Goal: Task Accomplishment & Management: Use online tool/utility

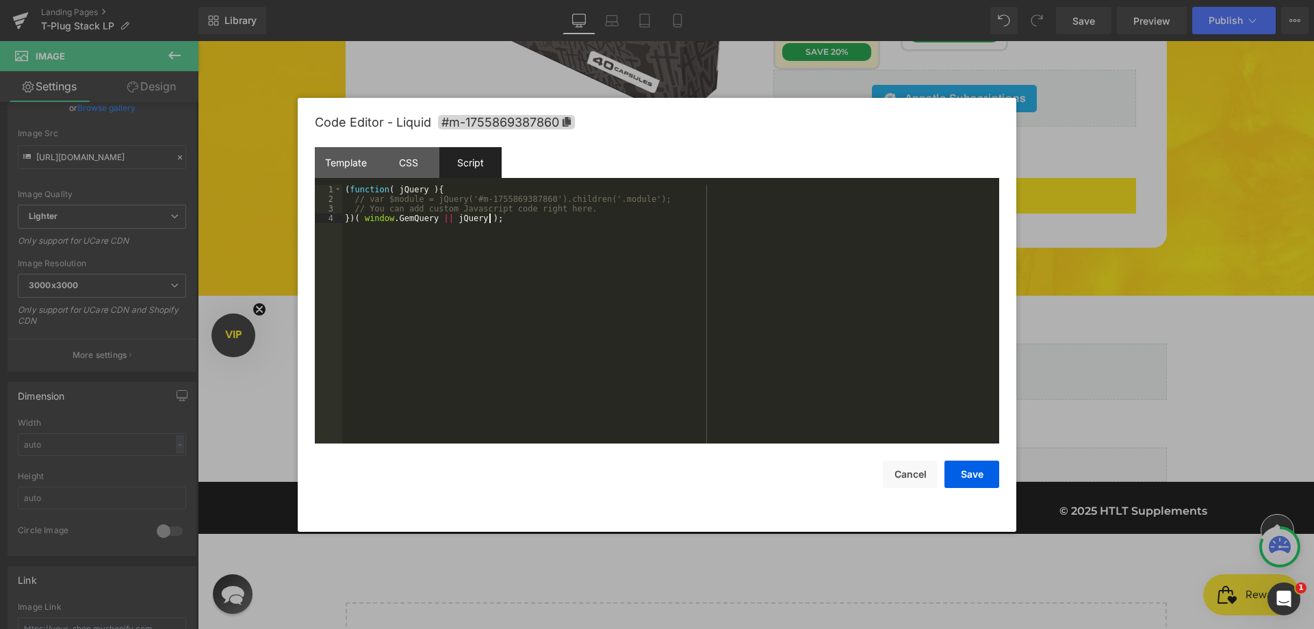
click at [497, 267] on div "( function ( jQuery ) { // var $module = jQuery('#m-1755869387860').children('.…" at bounding box center [670, 324] width 657 height 278
click at [394, 168] on div "CSS" at bounding box center [408, 162] width 62 height 31
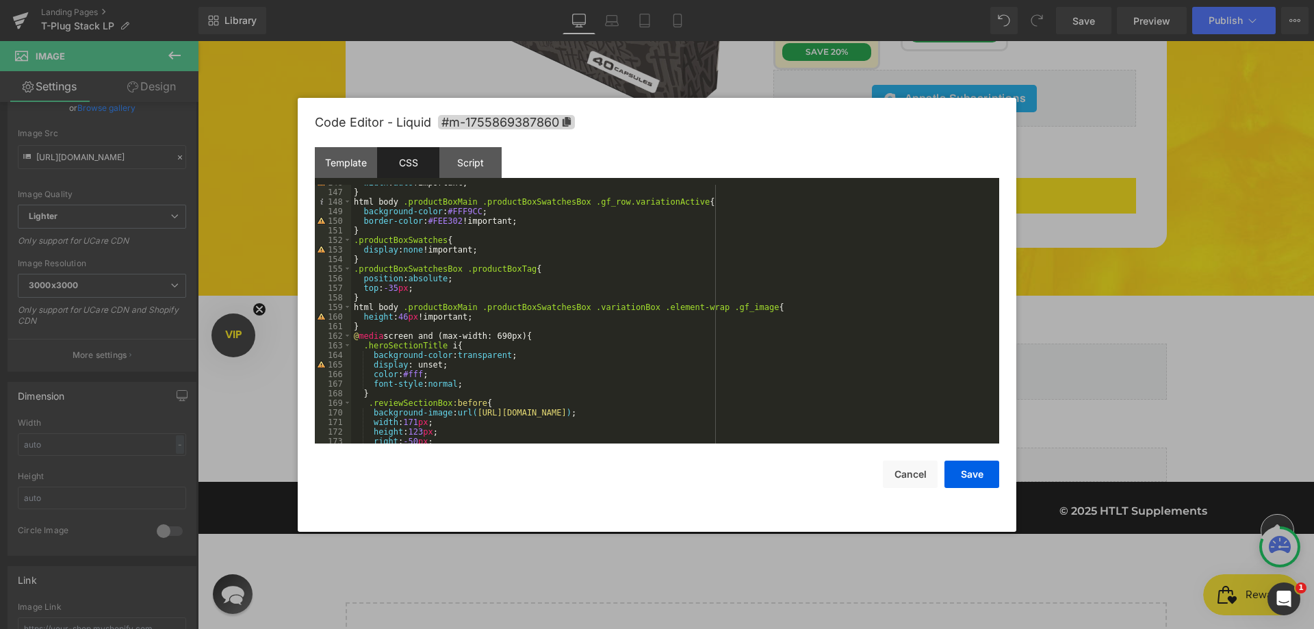
scroll to position [1314, 0]
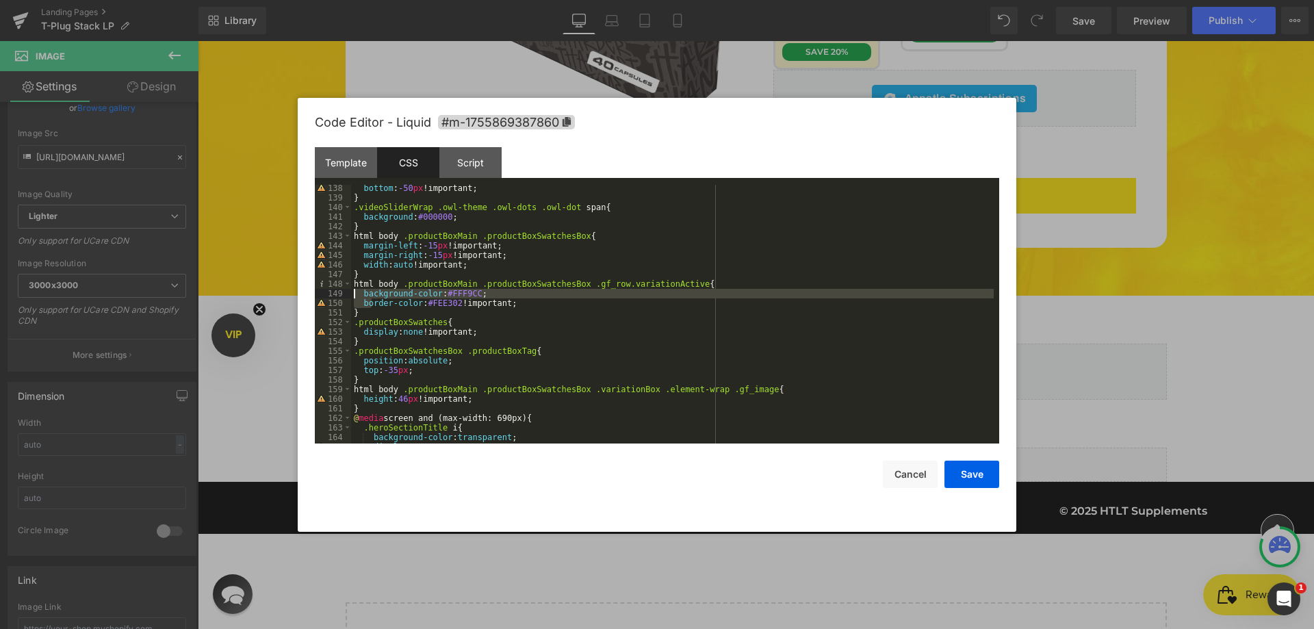
drag, startPoint x: 370, startPoint y: 302, endPoint x: 352, endPoint y: 294, distance: 19.9
click at [352, 294] on div "bottom : -50 px !important; } .videoSliderWrap .owl-theme .owl-dots .owl-dot sp…" at bounding box center [672, 322] width 642 height 278
click at [358, 309] on div "bottom : -50 px !important; } .videoSliderWrap .owl-theme .owl-dots .owl-dot sp…" at bounding box center [672, 322] width 642 height 278
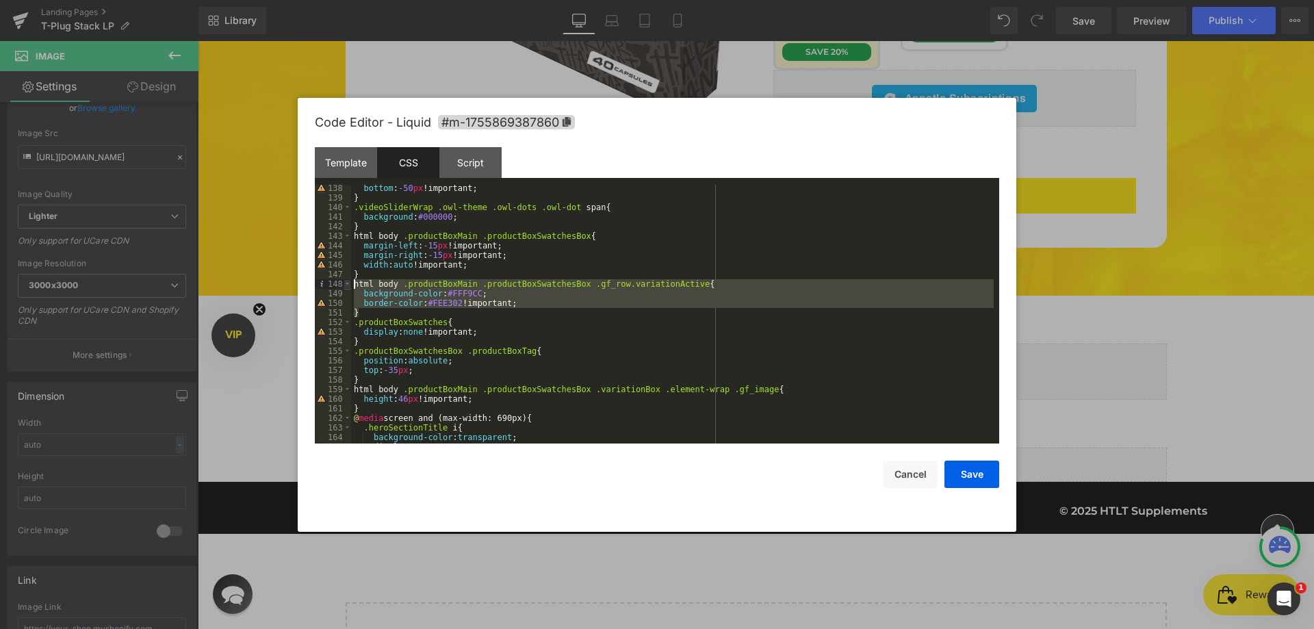
drag, startPoint x: 367, startPoint y: 311, endPoint x: 350, endPoint y: 287, distance: 29.8
click at [350, 287] on pre "138 139 140 141 142 143 144 145 146 147 148 149 150 151 152 153 154 155 156 157…" at bounding box center [657, 314] width 684 height 259
drag, startPoint x: 958, startPoint y: 471, endPoint x: 945, endPoint y: 467, distance: 14.3
click at [958, 471] on button "Save" at bounding box center [971, 473] width 55 height 27
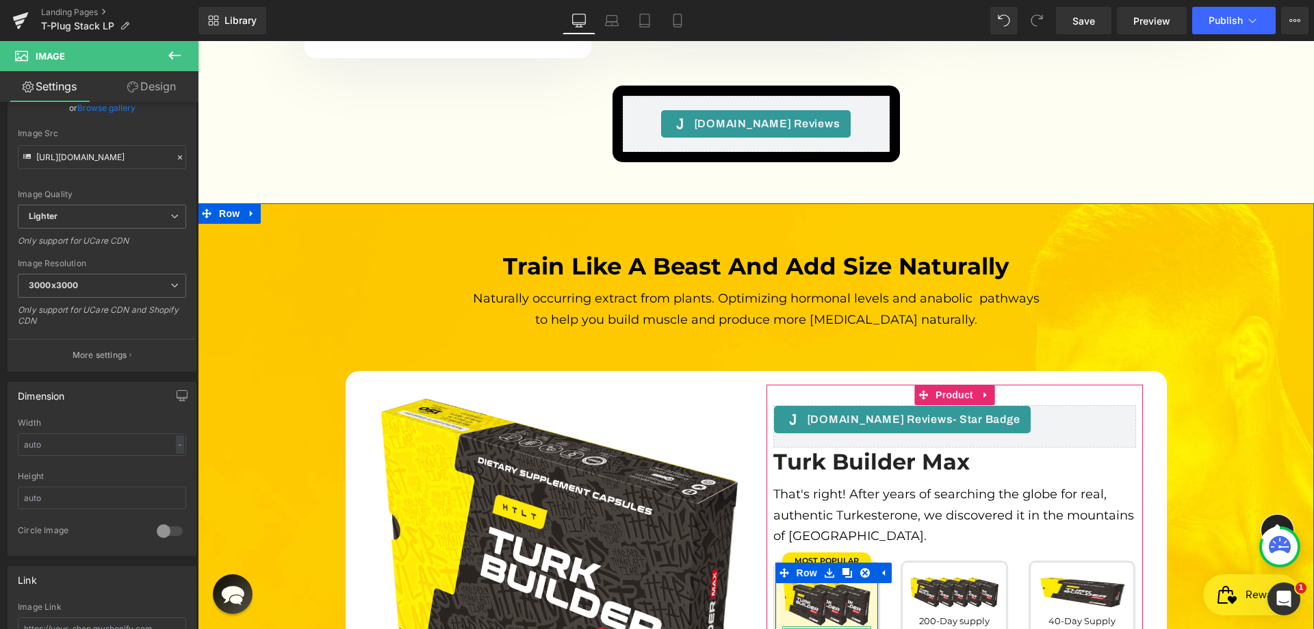
scroll to position [3849, 0]
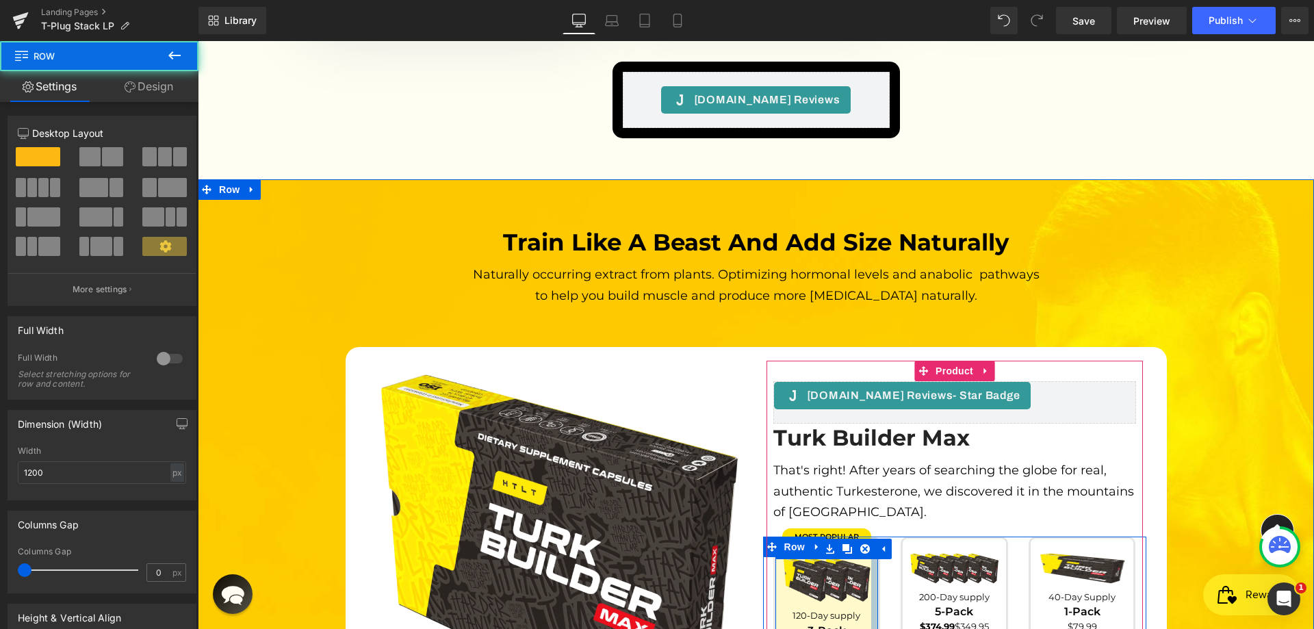
click at [871, 539] on div at bounding box center [874, 610] width 7 height 145
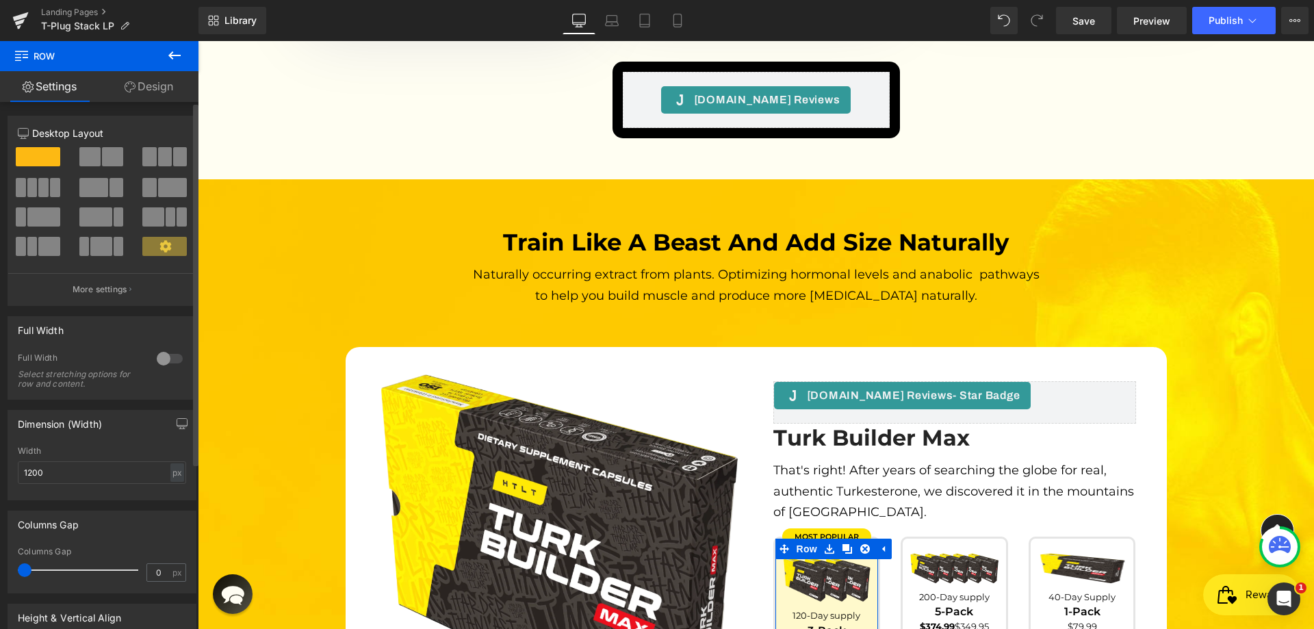
click at [162, 107] on div "Column Size Customizer 12 Desktop Layout Laptop Layout Tablet Layout Mobile Lay…" at bounding box center [102, 205] width 205 height 200
click at [164, 93] on link "Design" at bounding box center [148, 86] width 99 height 31
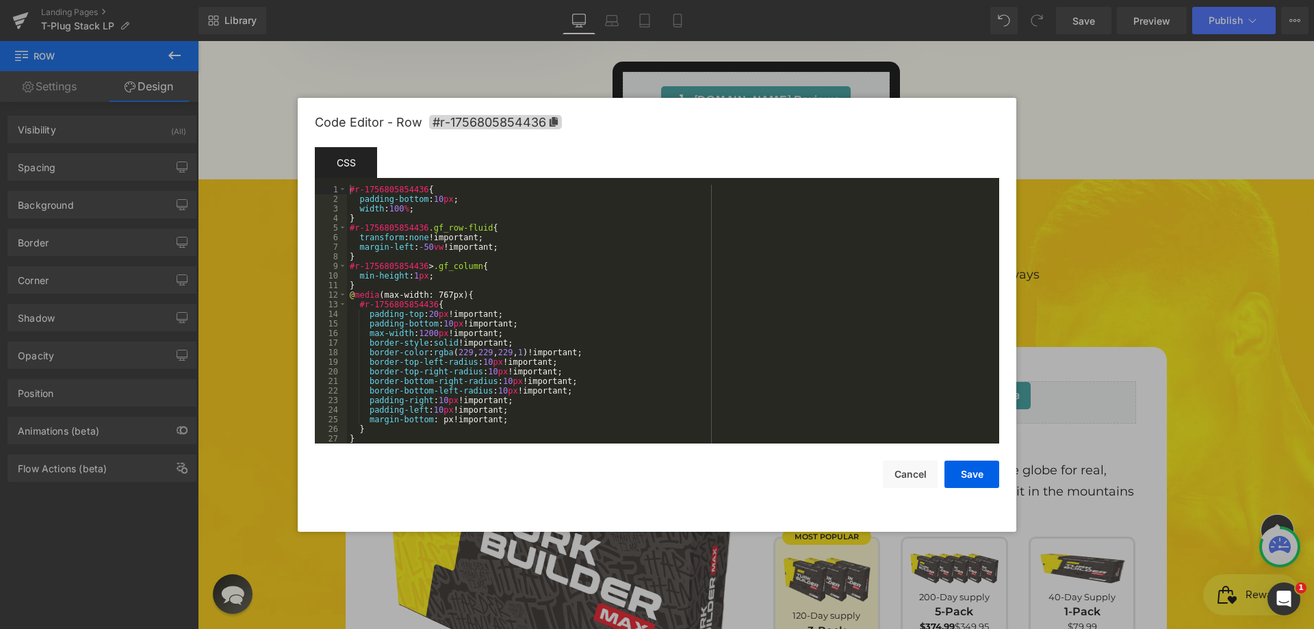
click at [852, 0] on div "Image You are previewing how the will restyle your page. You can not edit Eleme…" at bounding box center [657, 0] width 1314 height 0
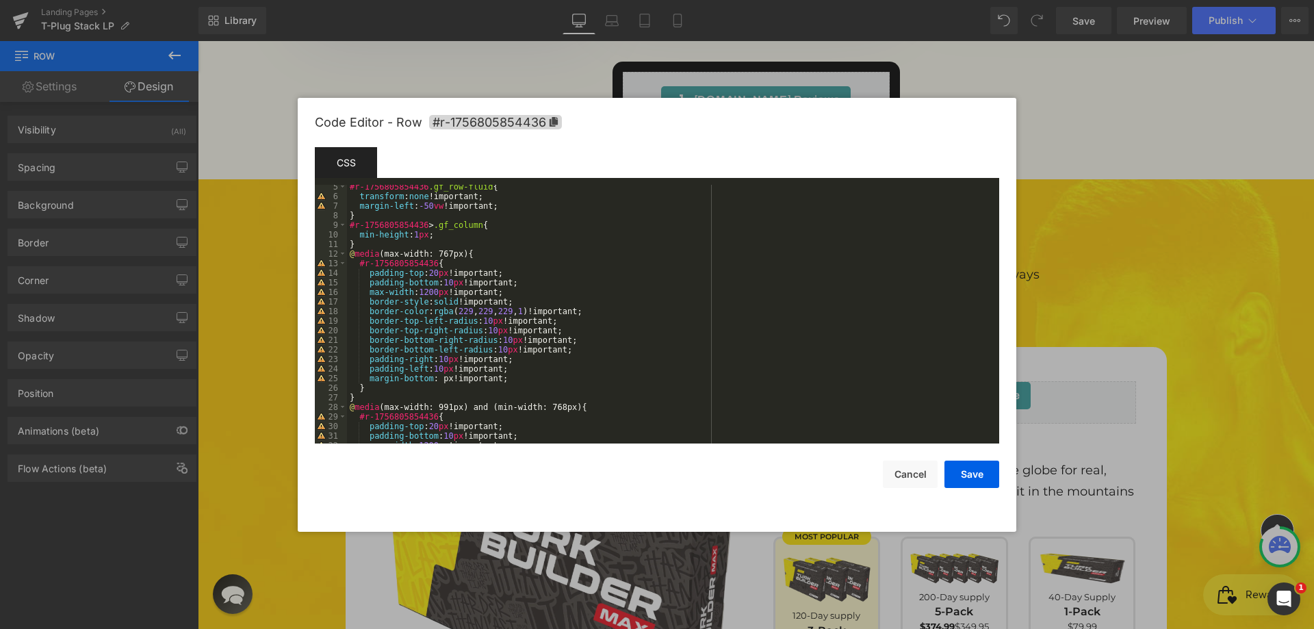
scroll to position [82, 0]
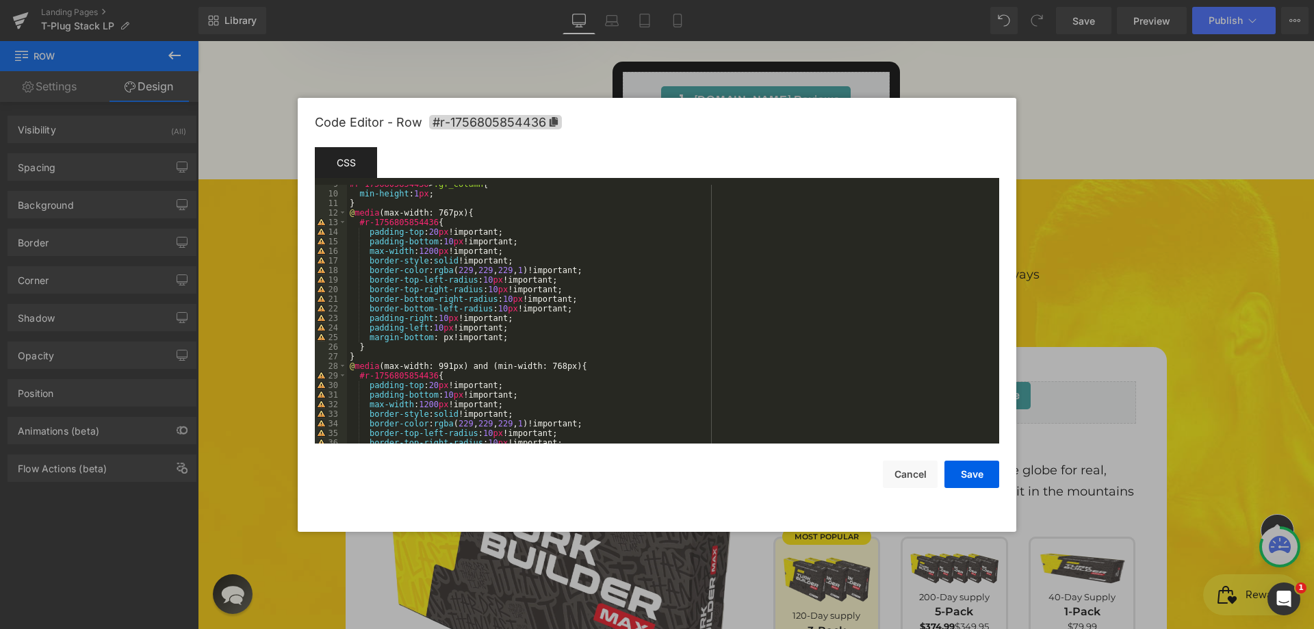
click at [385, 352] on div "#r-1756805854436 > .gf_column { min-height : 1 px ; } @ media (max-width: 767px…" at bounding box center [670, 318] width 647 height 278
click at [405, 345] on div "#r-1756805854436 > .gf_column { min-height : 1 px ; } @ media (max-width: 767px…" at bounding box center [670, 318] width 647 height 278
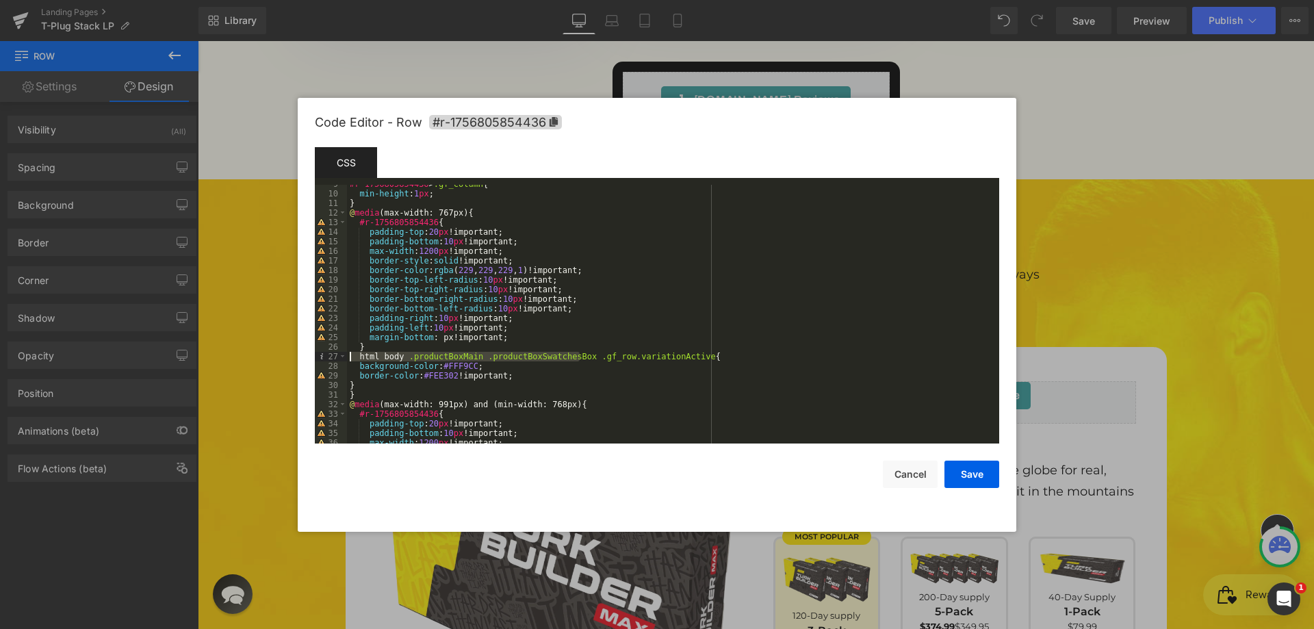
drag, startPoint x: 580, startPoint y: 356, endPoint x: 354, endPoint y: 356, distance: 226.5
click at [354, 356] on div "#r-1756805854436 > .gf_column { min-height : 1 px ; } @ media (max-width: 767px…" at bounding box center [670, 318] width 647 height 278
click at [380, 354] on div "#r-1756805854436 > .gf_column { min-height : 1 px ; } @ media (max-width: 767px…" at bounding box center [670, 318] width 647 height 278
click at [363, 384] on div "#r-1756805854436 > .gf_column { min-height : 1 px ; } @ media (max-width: 767px…" at bounding box center [670, 318] width 647 height 278
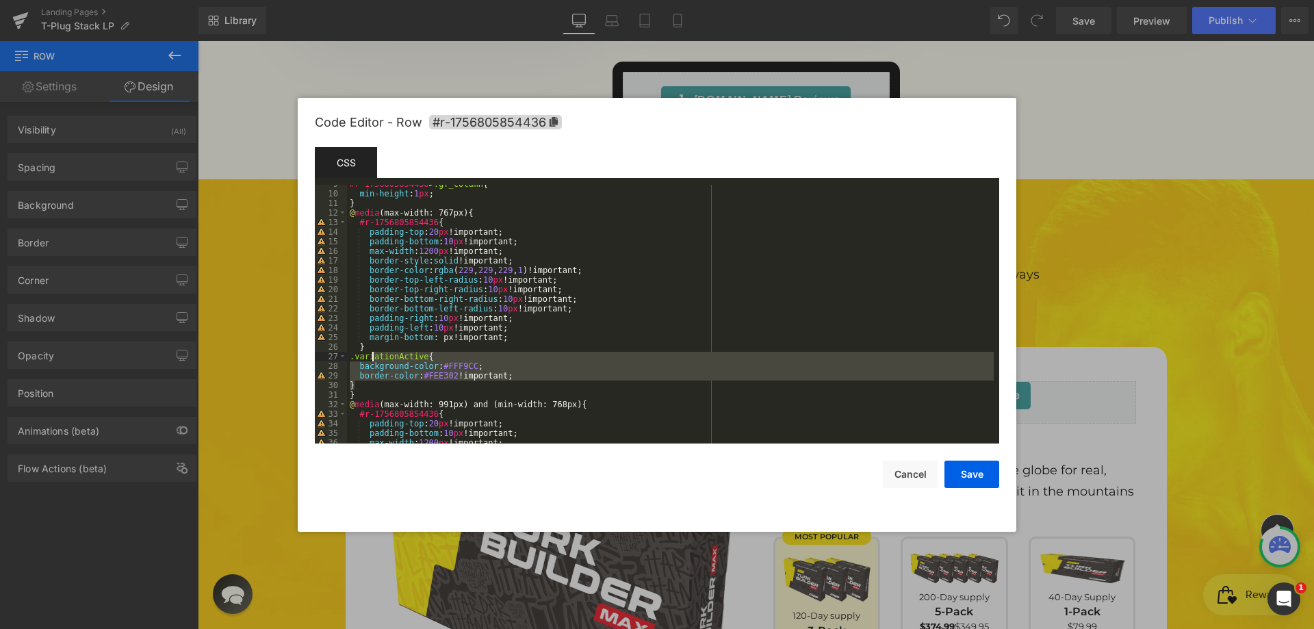
click at [373, 357] on div "#r-1756805854436 > .gf_column { min-height : 1 px ; } @ media (max-width: 767px…" at bounding box center [670, 318] width 647 height 278
click at [393, 369] on div "#r-1756805854436 > .gf_column { min-height : 1 px ; } @ media (max-width: 767px…" at bounding box center [670, 314] width 647 height 259
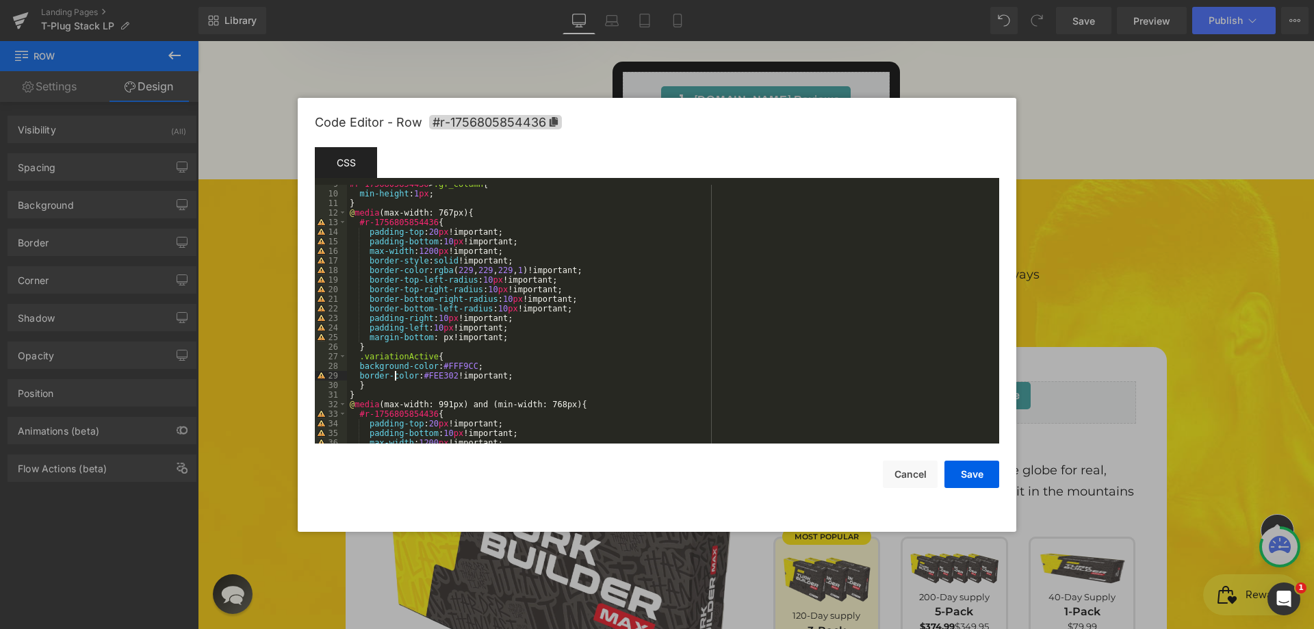
click at [393, 378] on div "#r-1756805854436 > .gf_column { min-height : 1 px ; } @ media (max-width: 767px…" at bounding box center [670, 318] width 647 height 278
click at [395, 369] on div "#r-1756805854436 > .gf_column { min-height : 1 px ; } @ media (max-width: 767px…" at bounding box center [670, 318] width 647 height 278
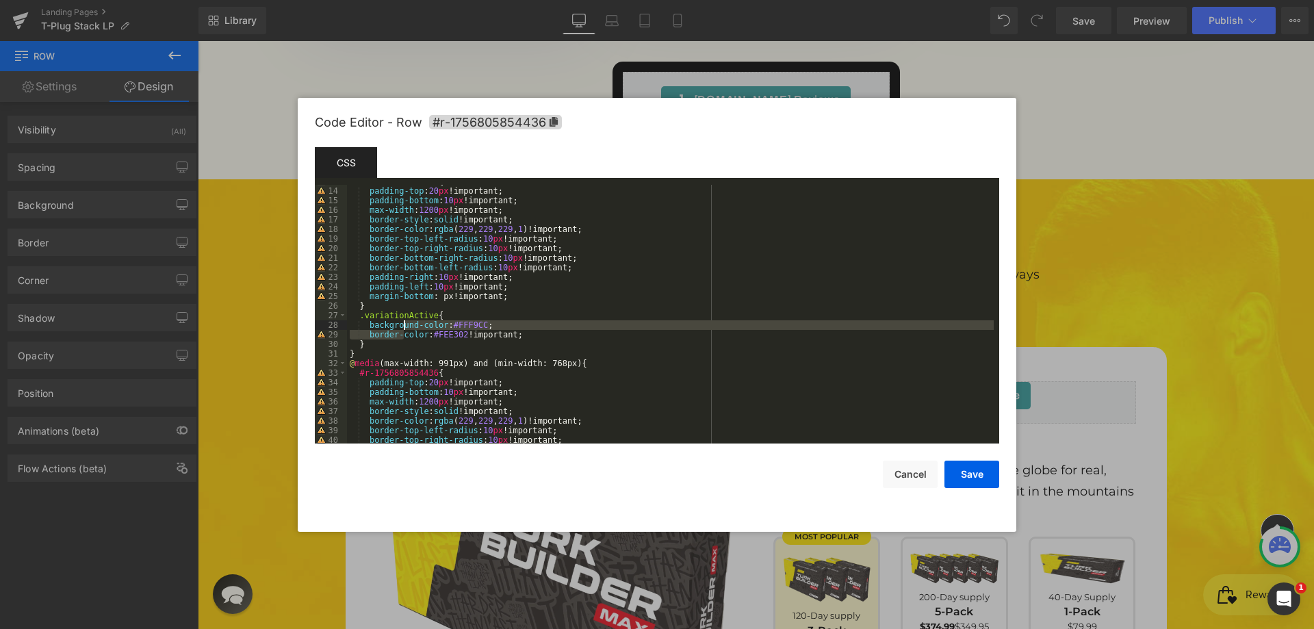
scroll to position [164, 0]
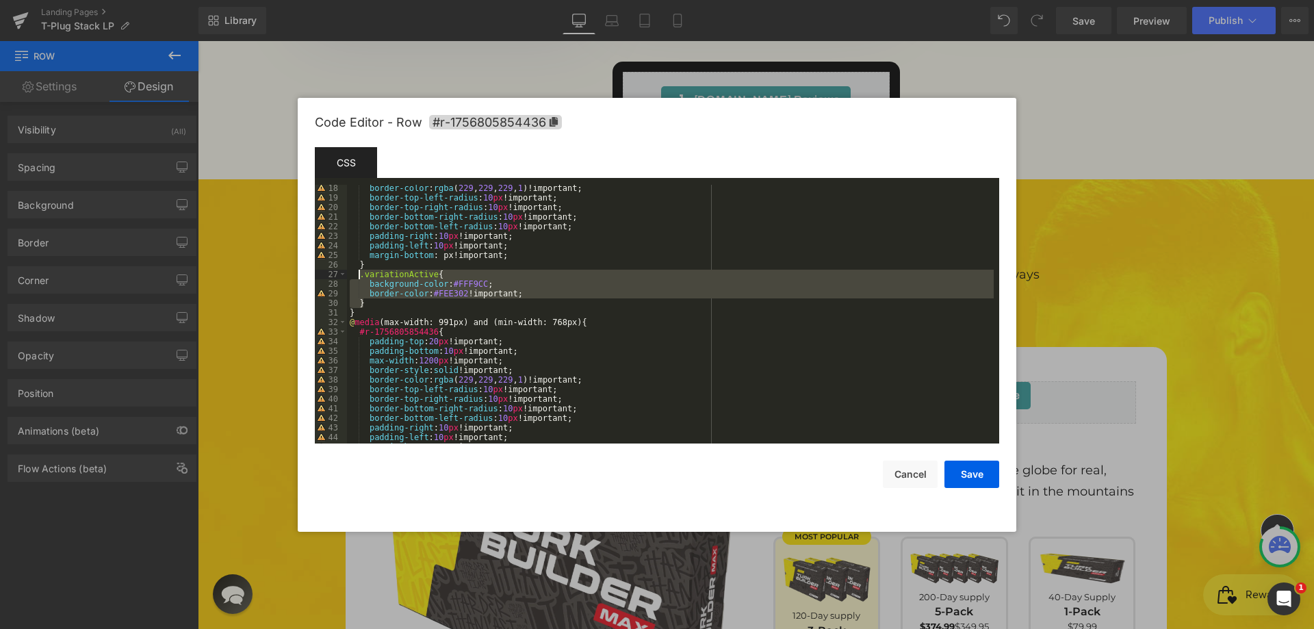
drag, startPoint x: 369, startPoint y: 302, endPoint x: 356, endPoint y: 274, distance: 30.6
click at [356, 274] on div "border-color : rgba ( 229 , 229 , 229 , 1 )!important; border-top-left-radius :…" at bounding box center [670, 322] width 647 height 278
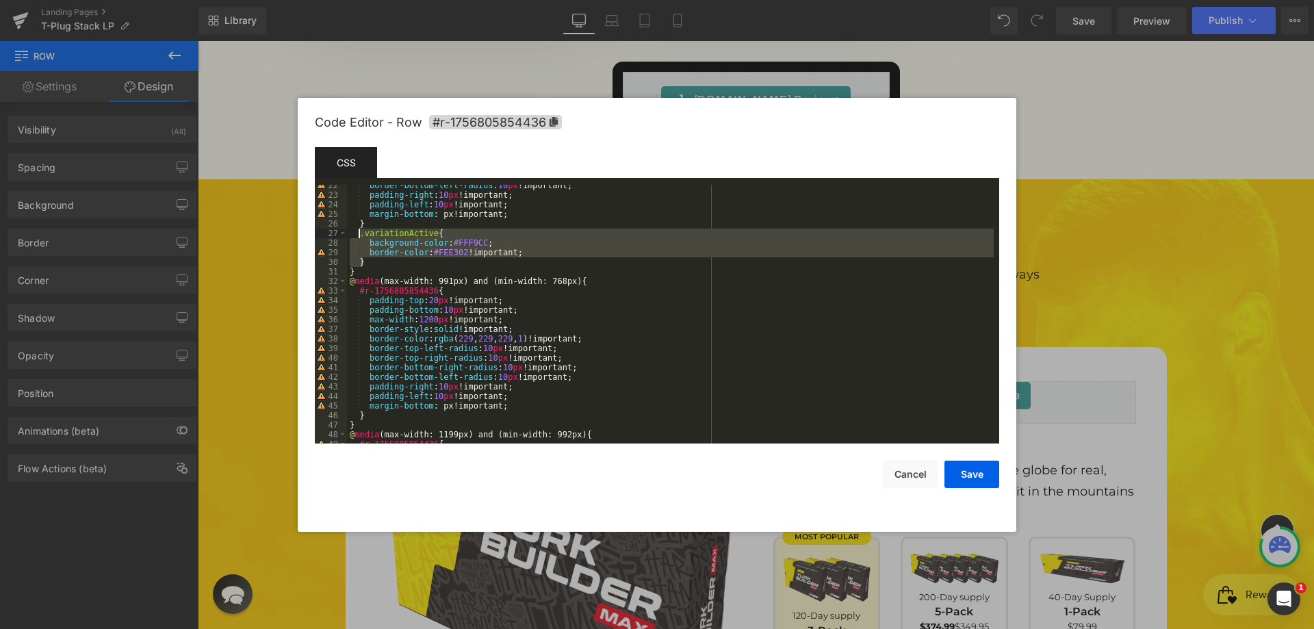
scroll to position [205, 0]
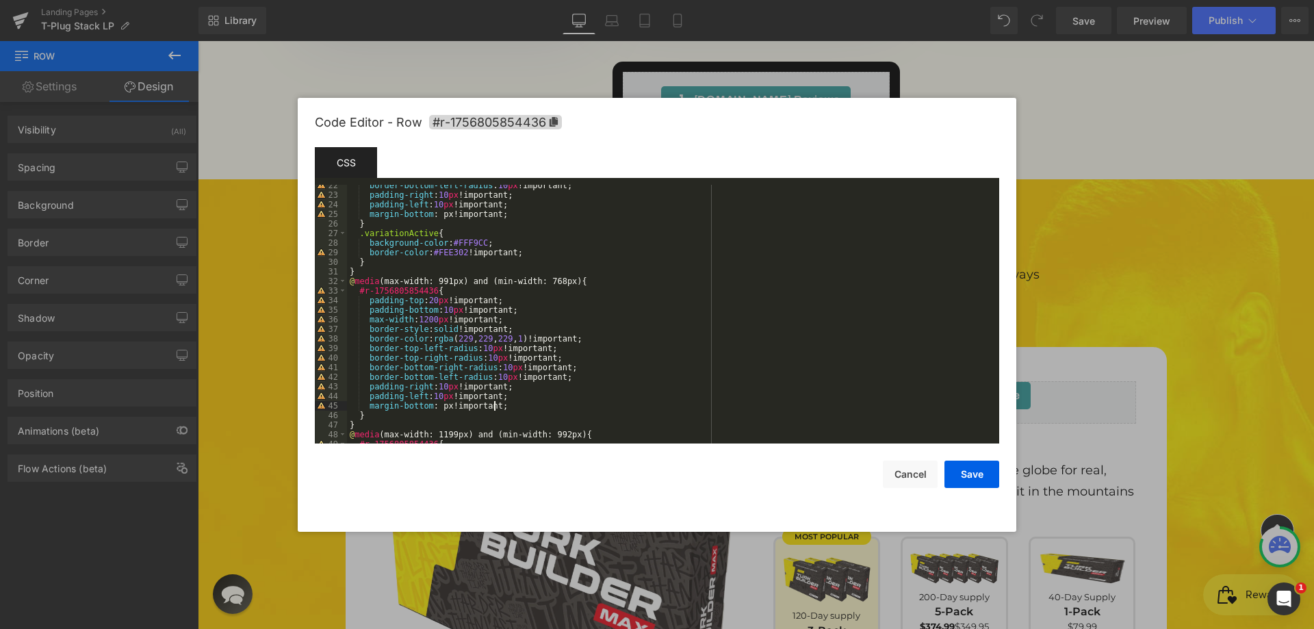
click at [518, 405] on div "border-bottom-left-radius : 10 px !important; padding-right : 10 px !important;…" at bounding box center [670, 320] width 647 height 278
paste textarea
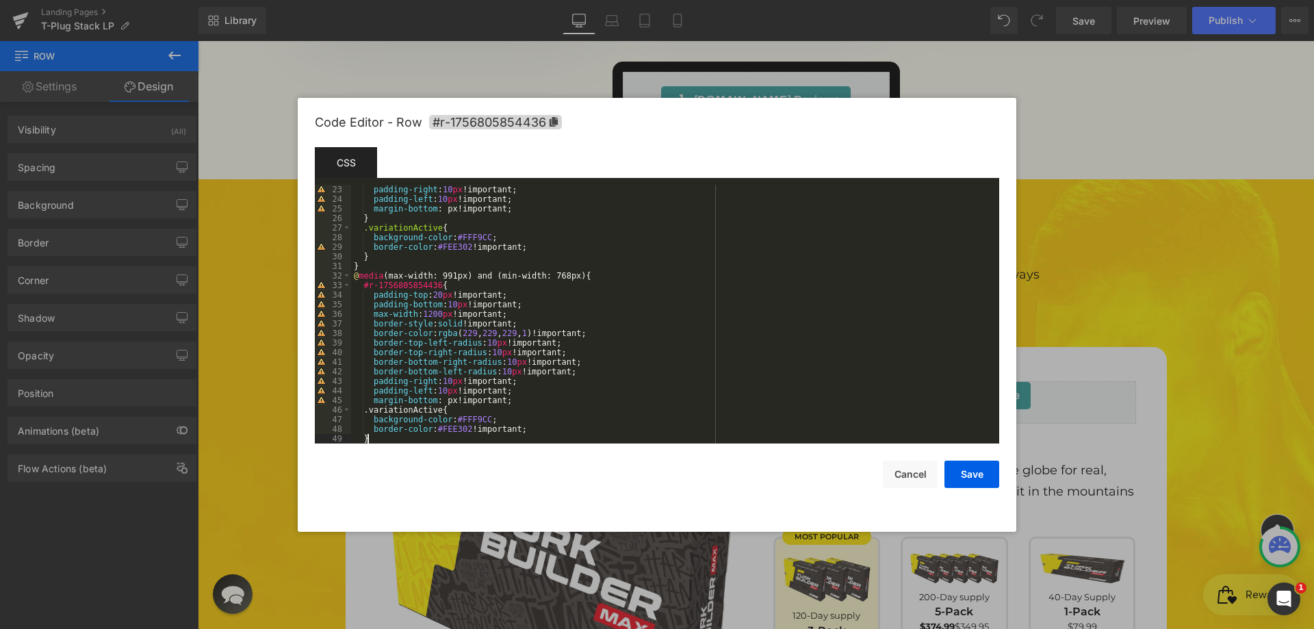
scroll to position [211, 0]
click at [382, 409] on div "padding-right : 10 px !important; padding-left : 10 px !important; margin-botto…" at bounding box center [670, 324] width 647 height 278
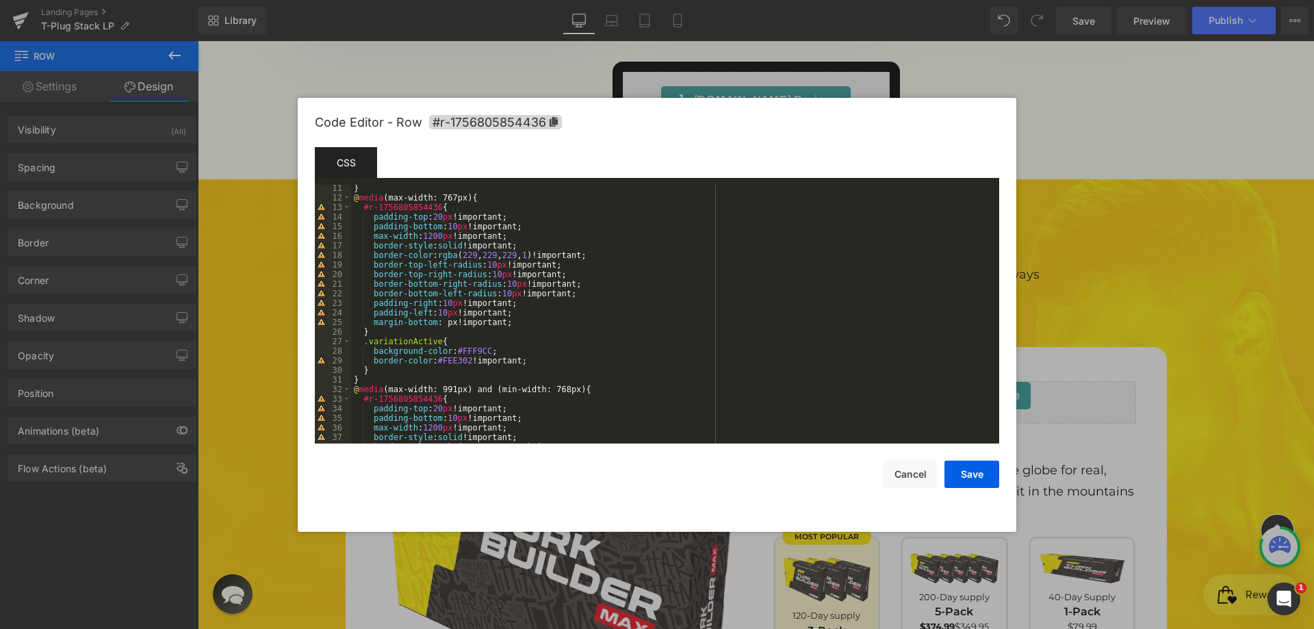
scroll to position [0, 0]
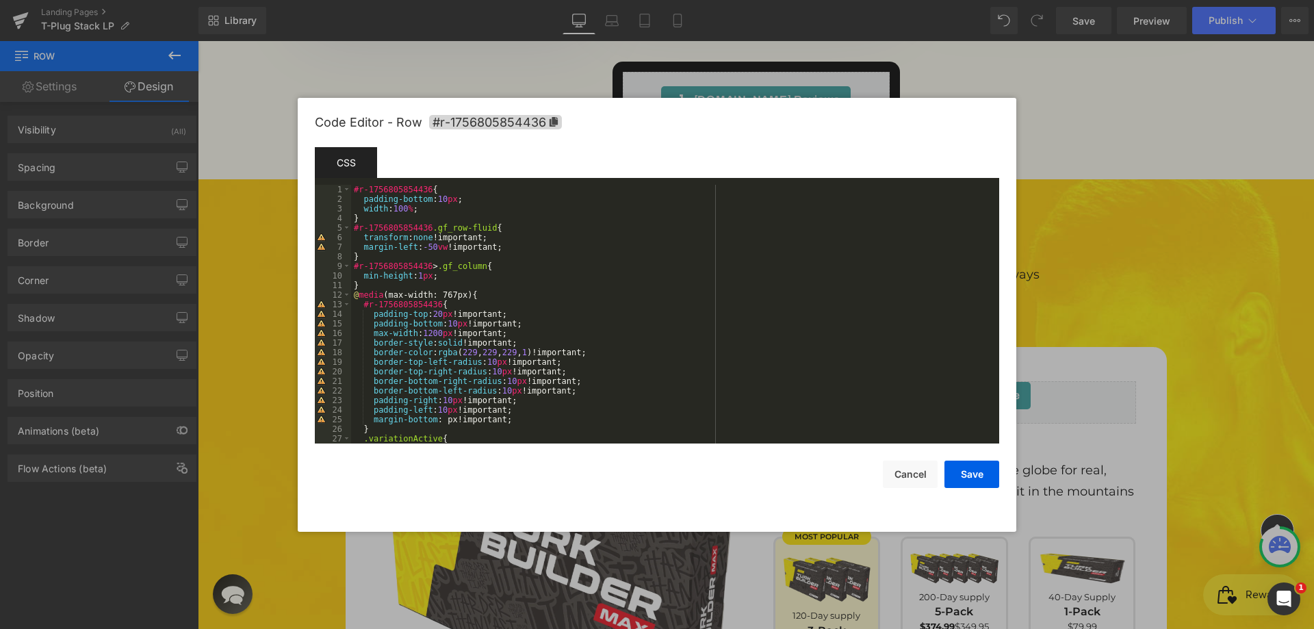
click at [385, 283] on div "#r-1756805854436 { padding-bottom : 10 px ; width : 100 % ; } #r-1756805854436 …" at bounding box center [672, 324] width 642 height 278
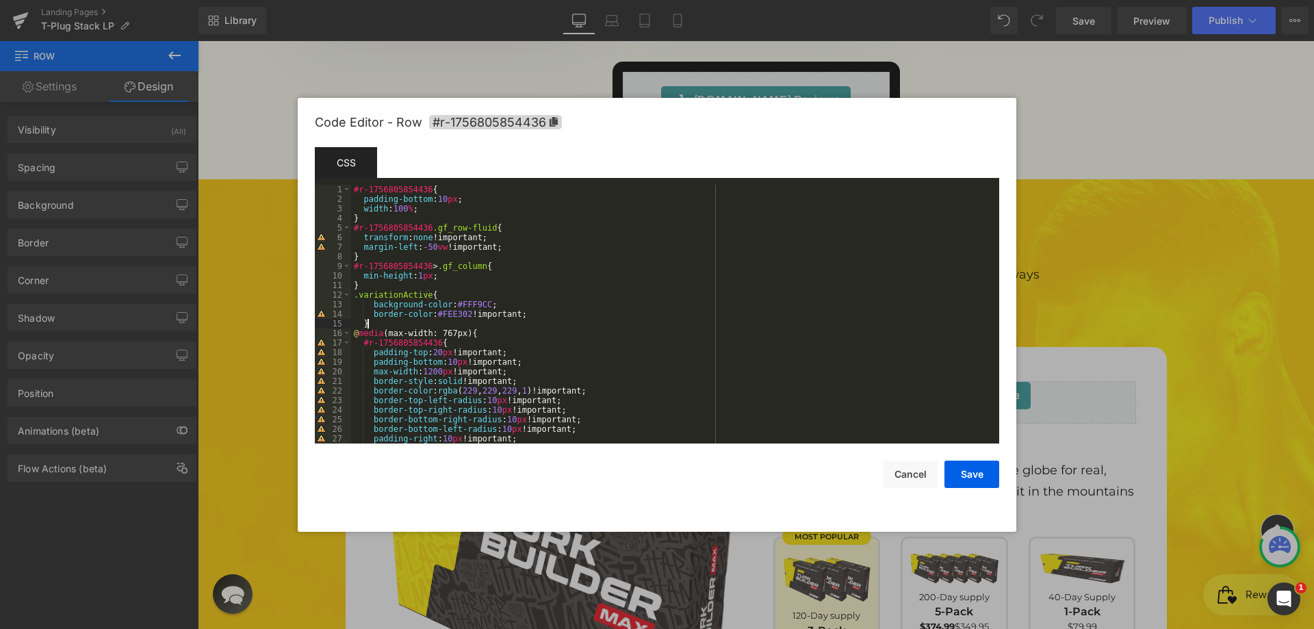
scroll to position [41, 0]
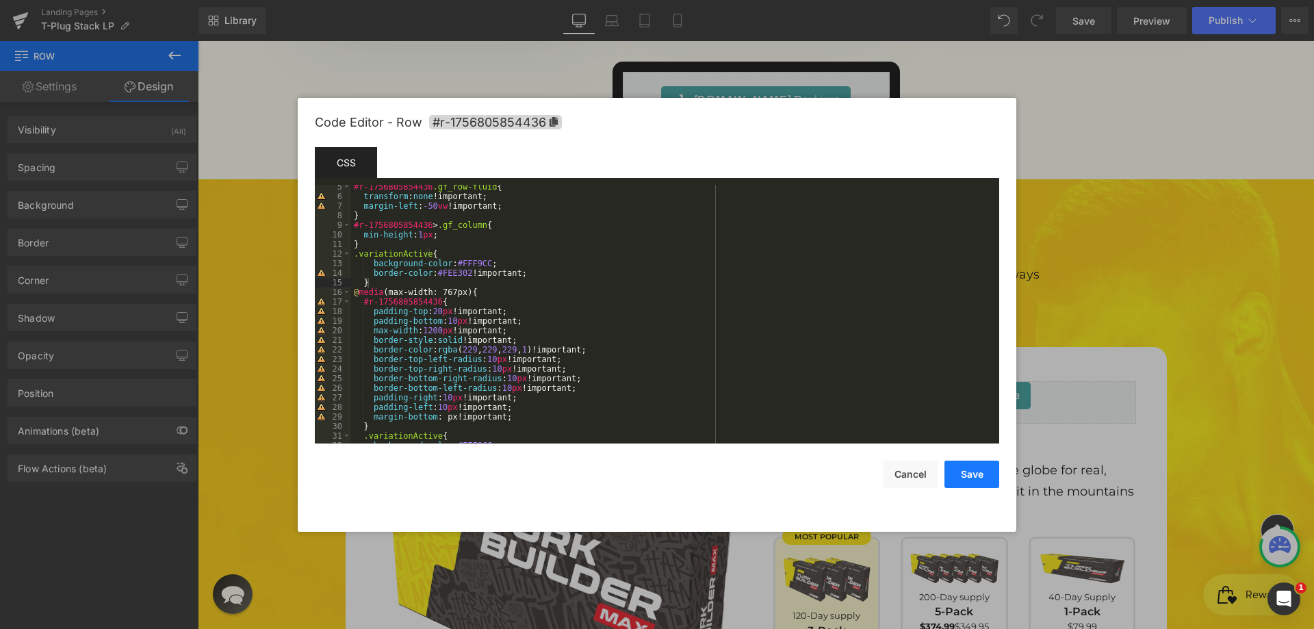
click at [990, 475] on button "Save" at bounding box center [971, 473] width 55 height 27
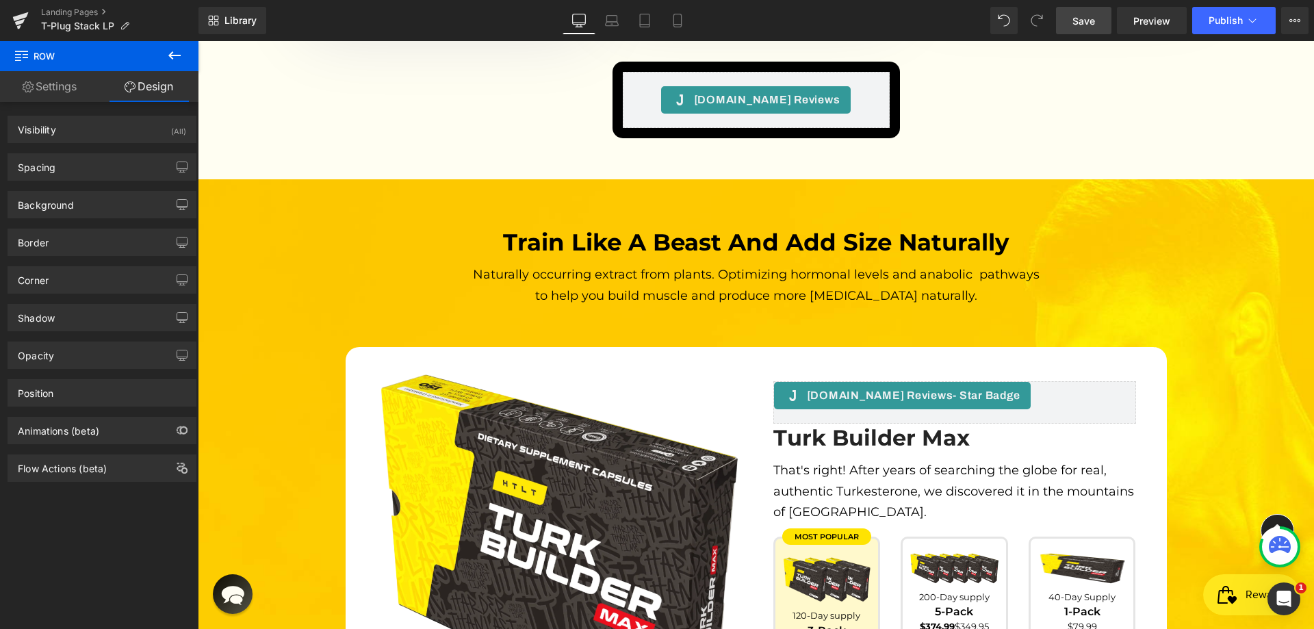
click at [1074, 19] on span "Save" at bounding box center [1083, 21] width 23 height 14
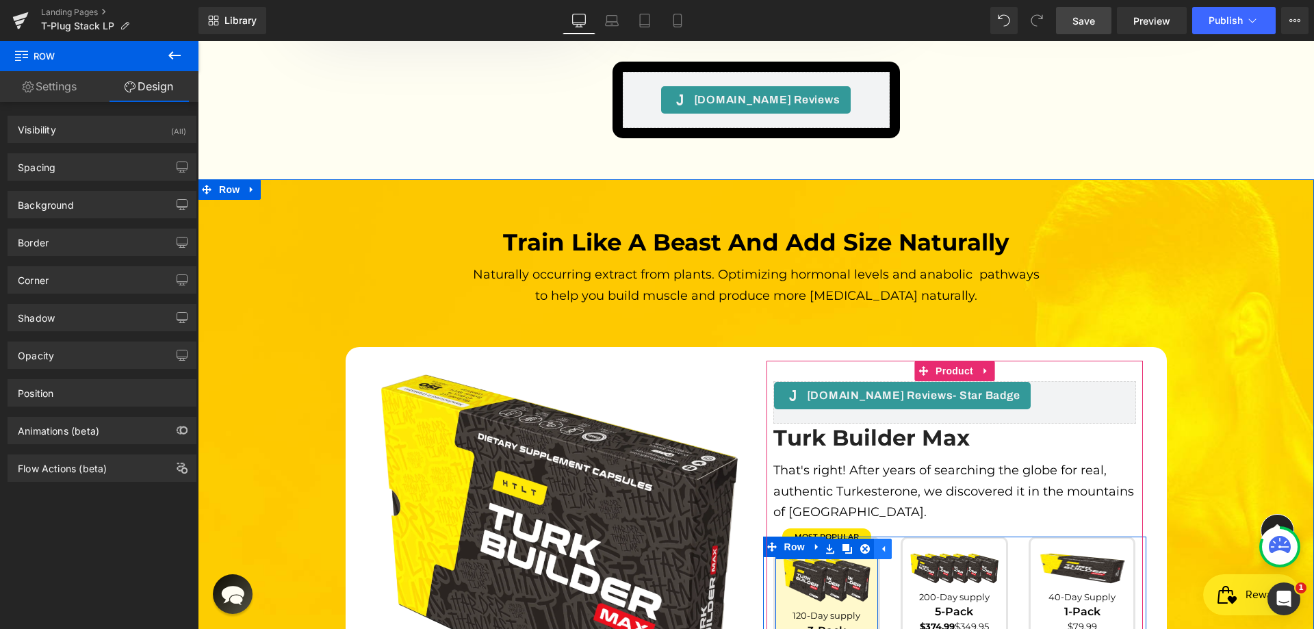
click at [878, 543] on icon at bounding box center [883, 548] width 10 height 10
click at [842, 552] on link at bounding box center [849, 560] width 14 height 16
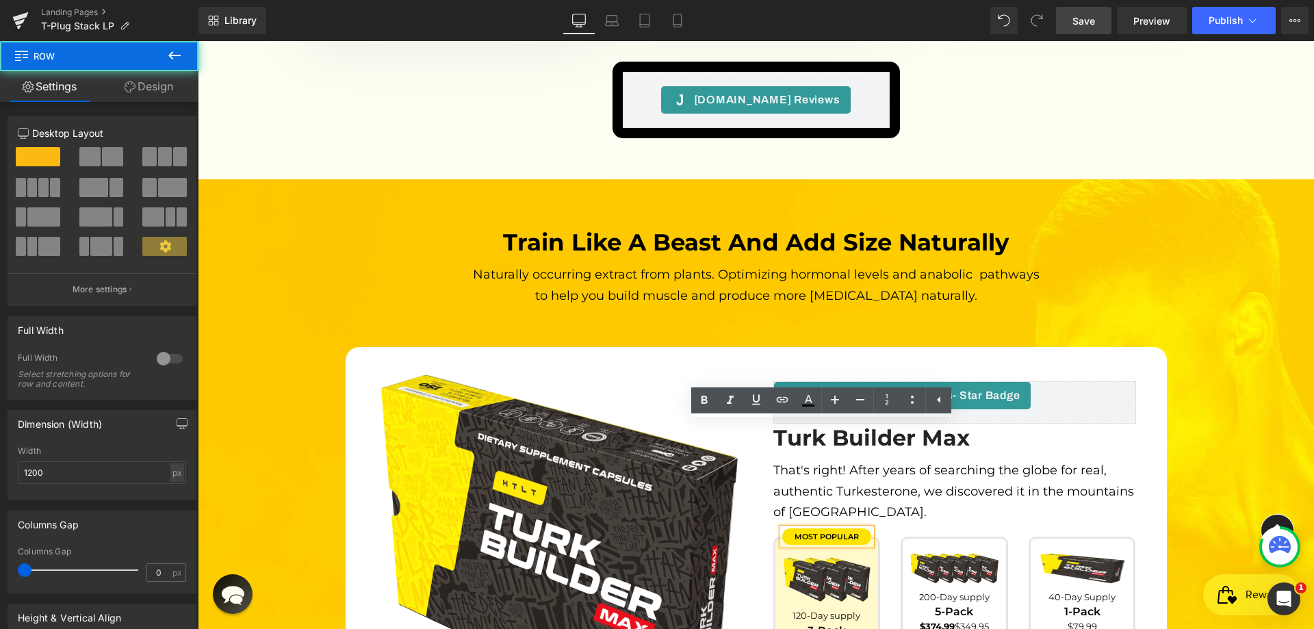
click at [773, 536] on div "most popular Text Block Image 120-Day supply Text Block 3-Pack Text Block $229.…" at bounding box center [826, 610] width 107 height 149
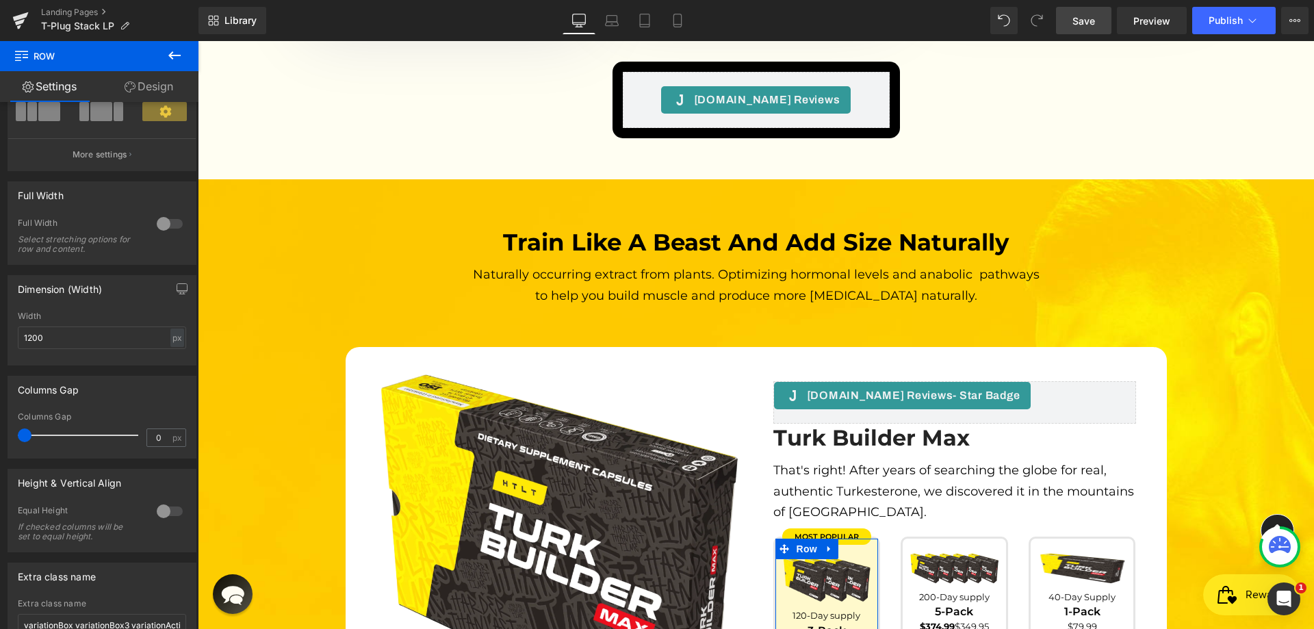
scroll to position [241, 0]
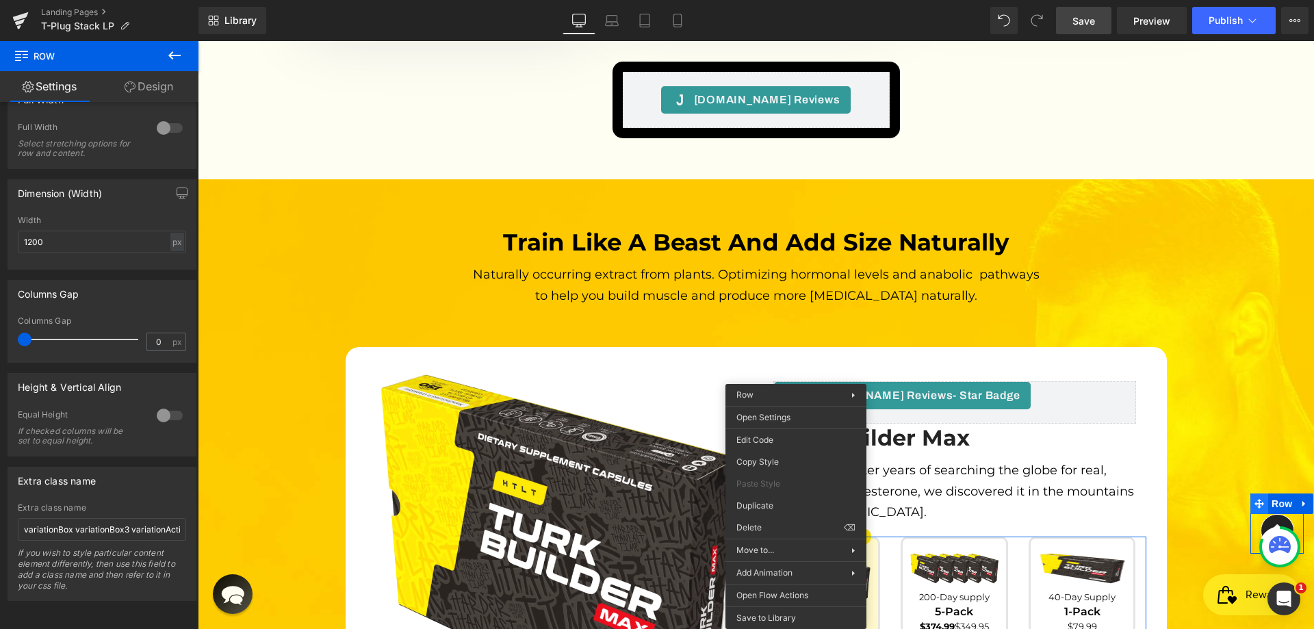
click at [1250, 497] on span at bounding box center [1259, 503] width 18 height 21
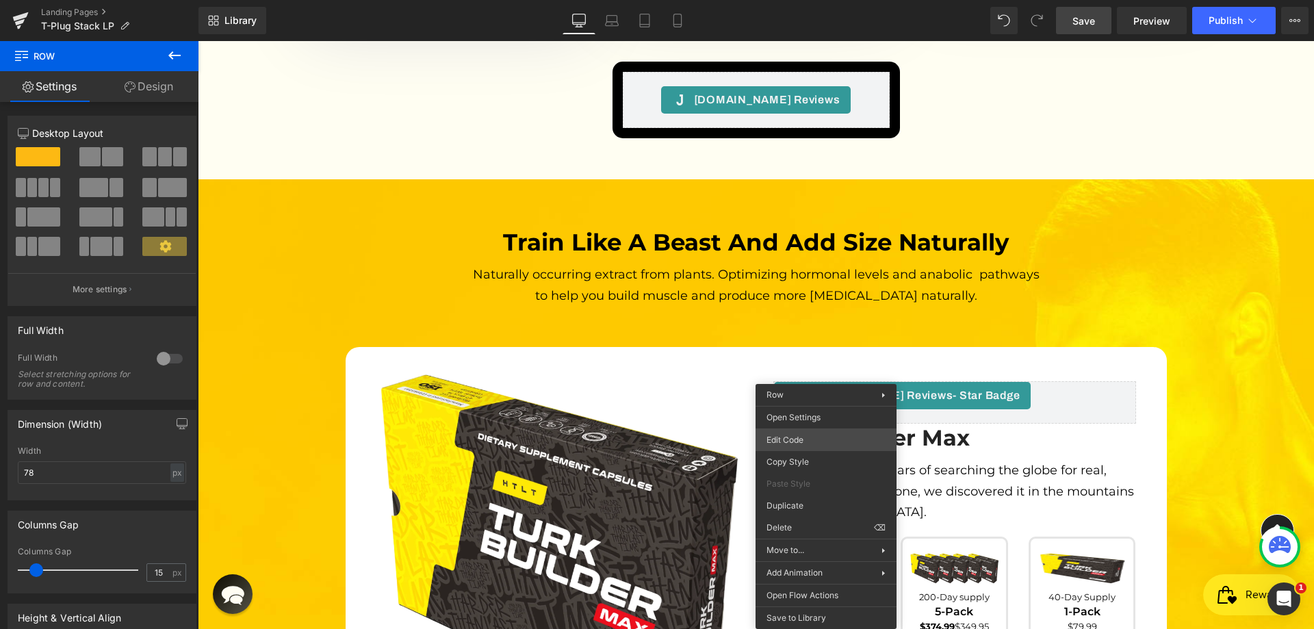
click at [827, 0] on div "Row You are previewing how the will restyle your page. You can not edit Element…" at bounding box center [657, 0] width 1314 height 0
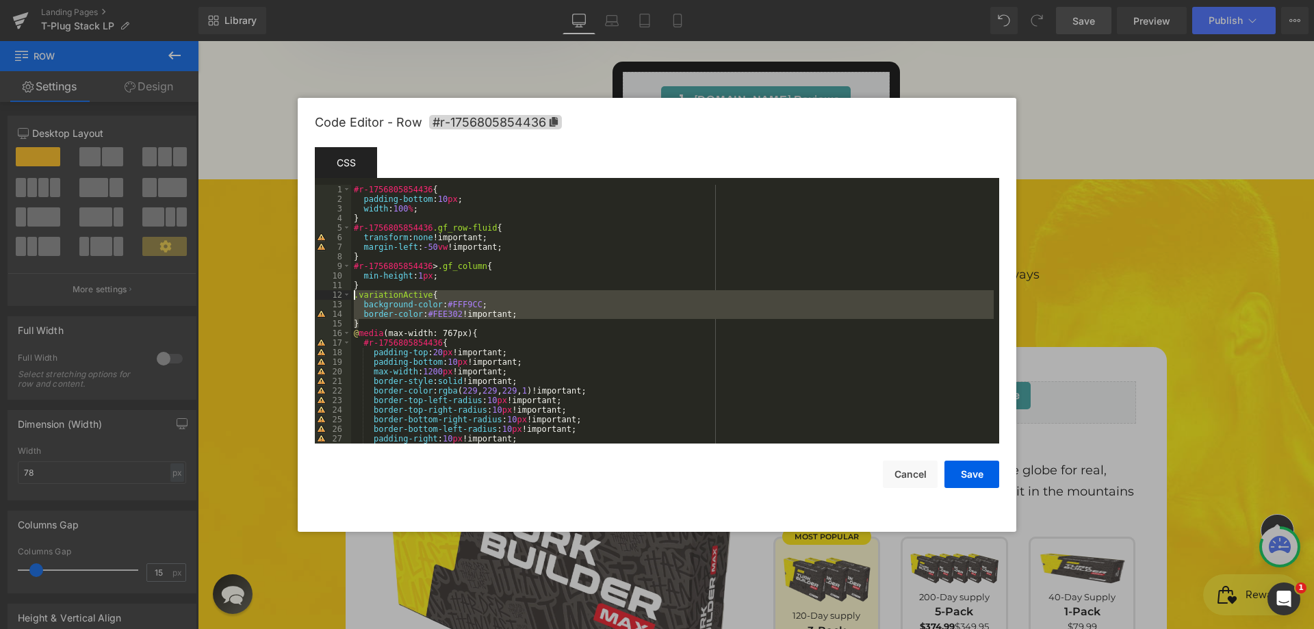
drag, startPoint x: 376, startPoint y: 320, endPoint x: 326, endPoint y: 290, distance: 57.7
click at [326, 290] on pre "1 2 3 4 5 6 7 8 9 10 11 12 13 14 15 16 17 18 19 20 21 22 23 24 25 26 27 28 #r-1…" at bounding box center [657, 314] width 684 height 259
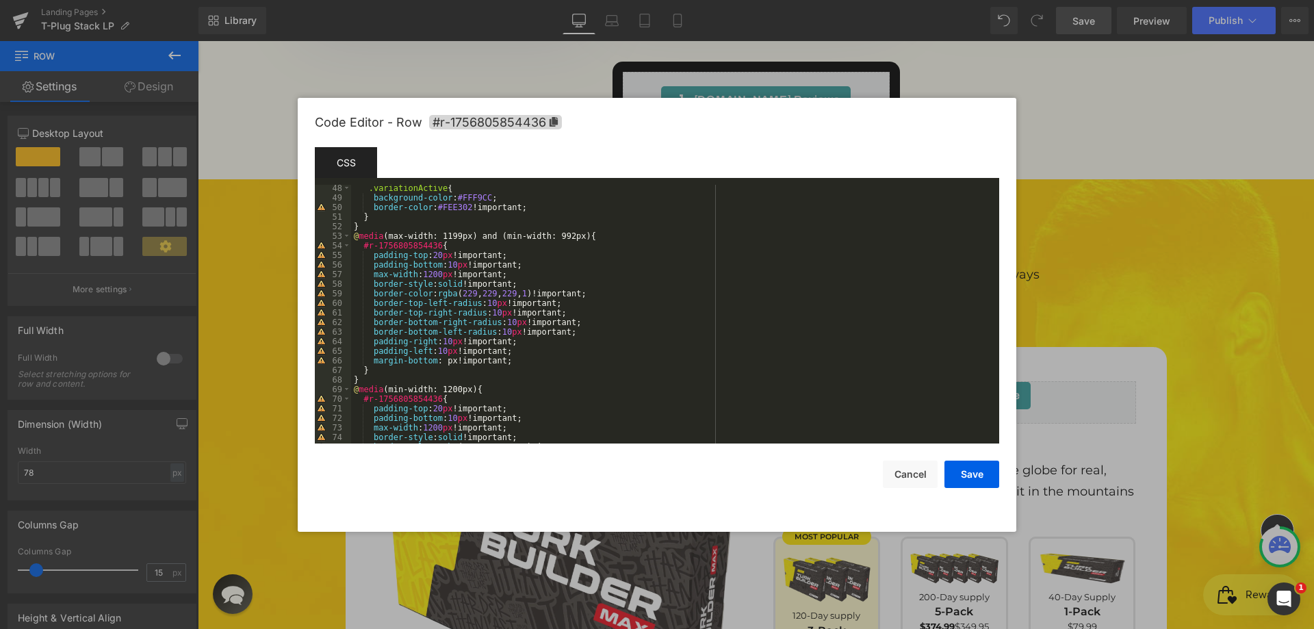
scroll to position [452, 0]
click at [396, 365] on div ".variationActive { background-color : #FFF9CC ; border-color : #FEE302 !importa…" at bounding box center [672, 322] width 642 height 278
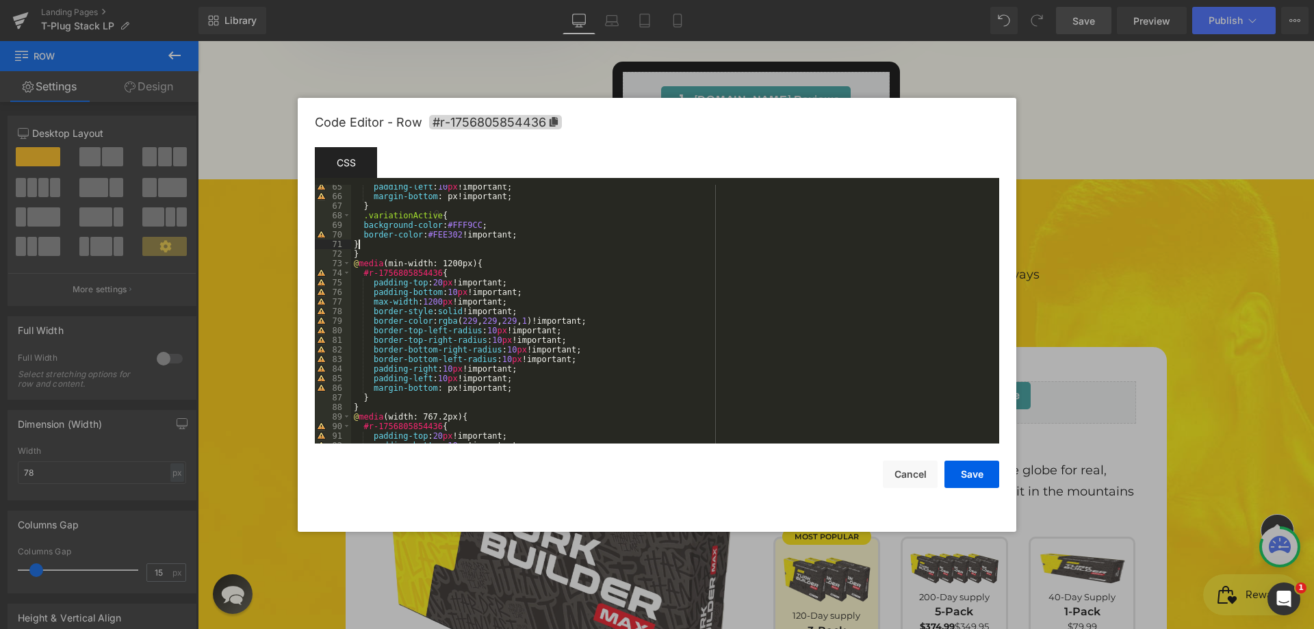
scroll to position [657, 0]
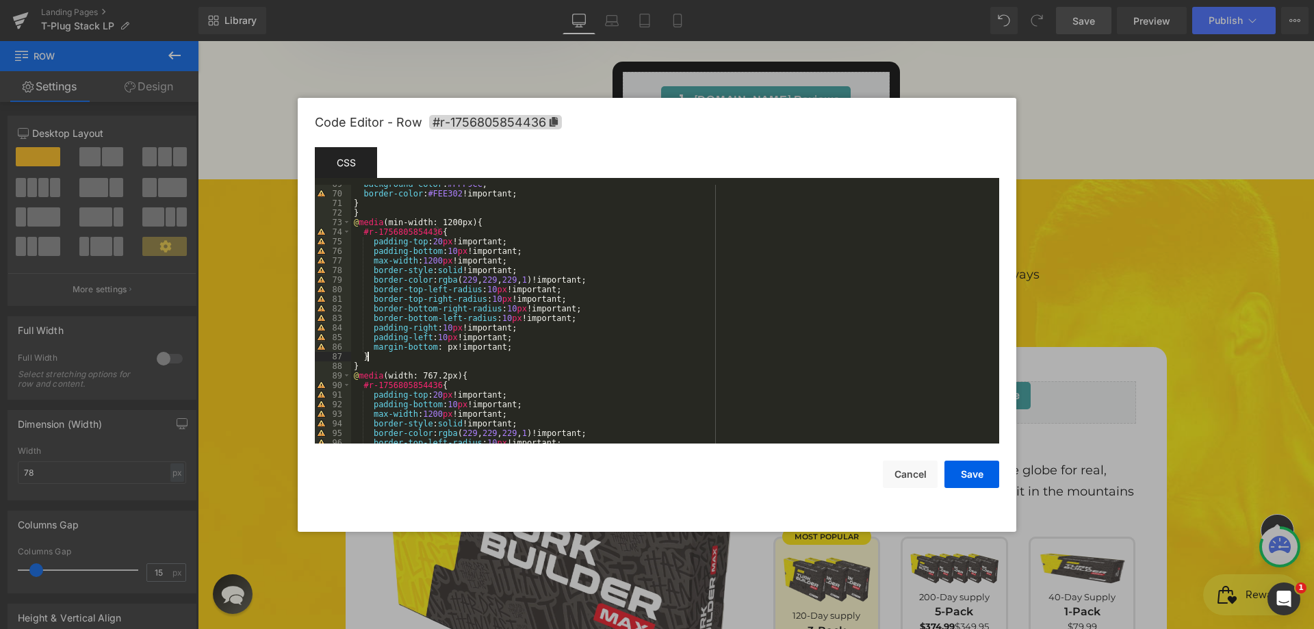
click at [396, 353] on div "background-color : #FFF9CC ; border-color : #FEE302 !important; } } @ media (mi…" at bounding box center [672, 318] width 642 height 278
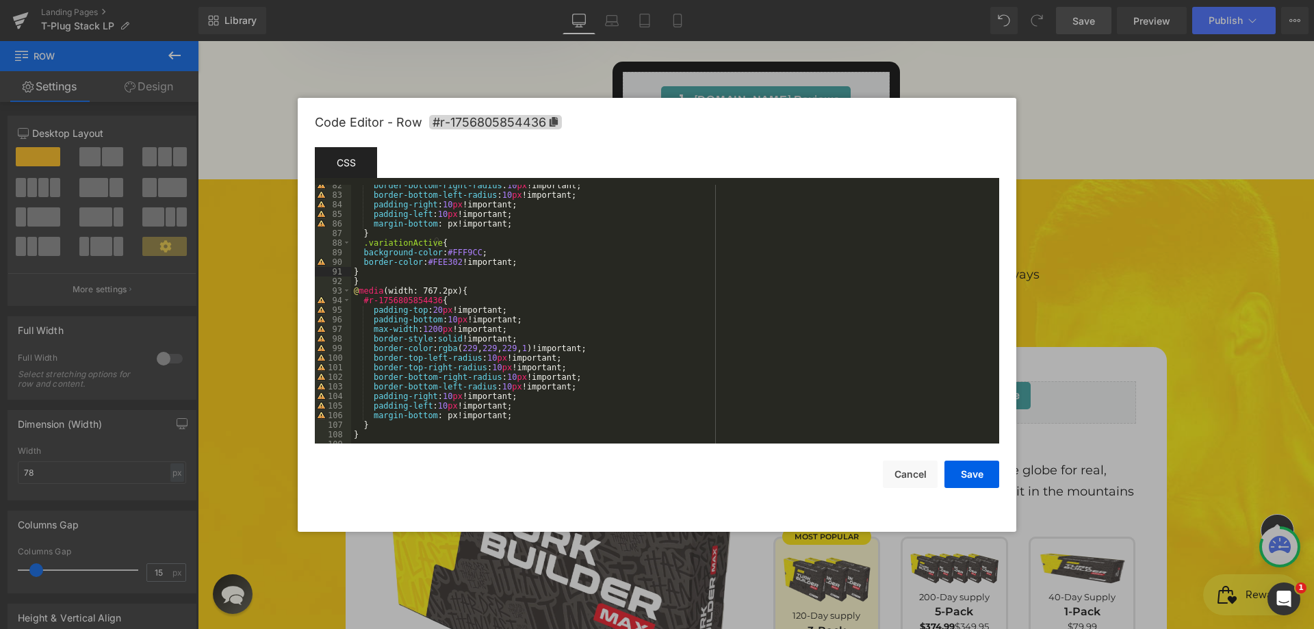
scroll to position [785, 0]
click at [406, 421] on div "border-bottom-left-radius : 10 px !important; padding-right : 10 px !important;…" at bounding box center [672, 324] width 642 height 278
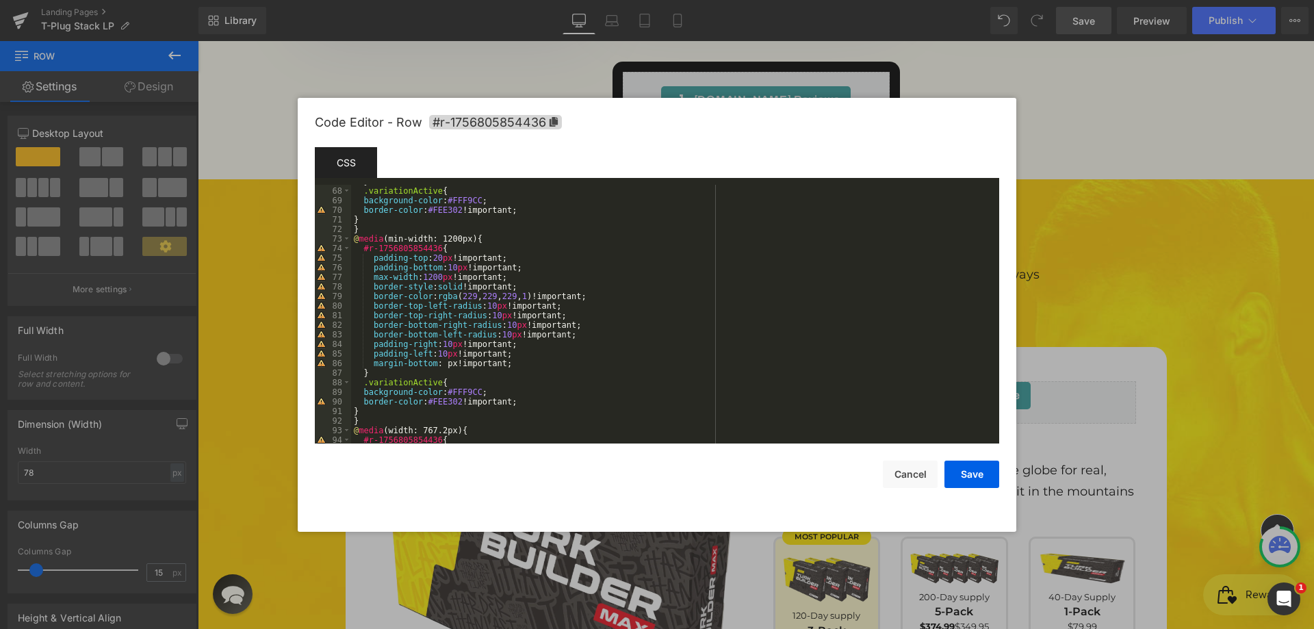
scroll to position [640, 0]
click at [991, 471] on button "Save" at bounding box center [971, 473] width 55 height 27
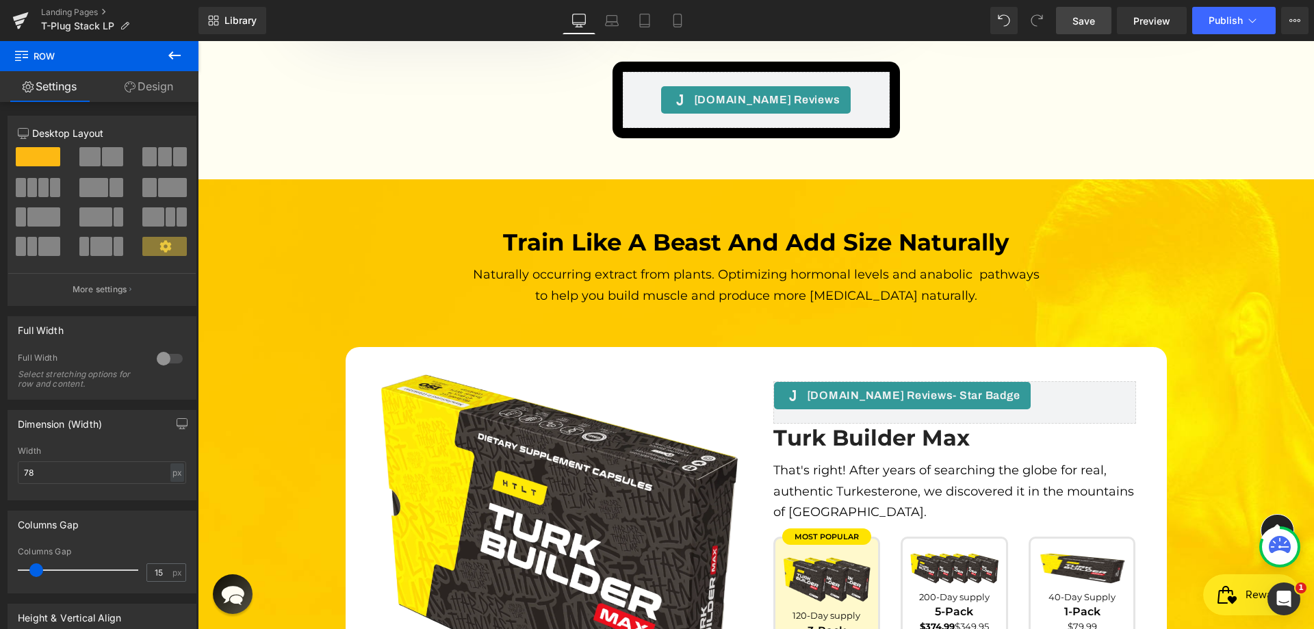
click at [1078, 19] on span "Save" at bounding box center [1083, 21] width 23 height 14
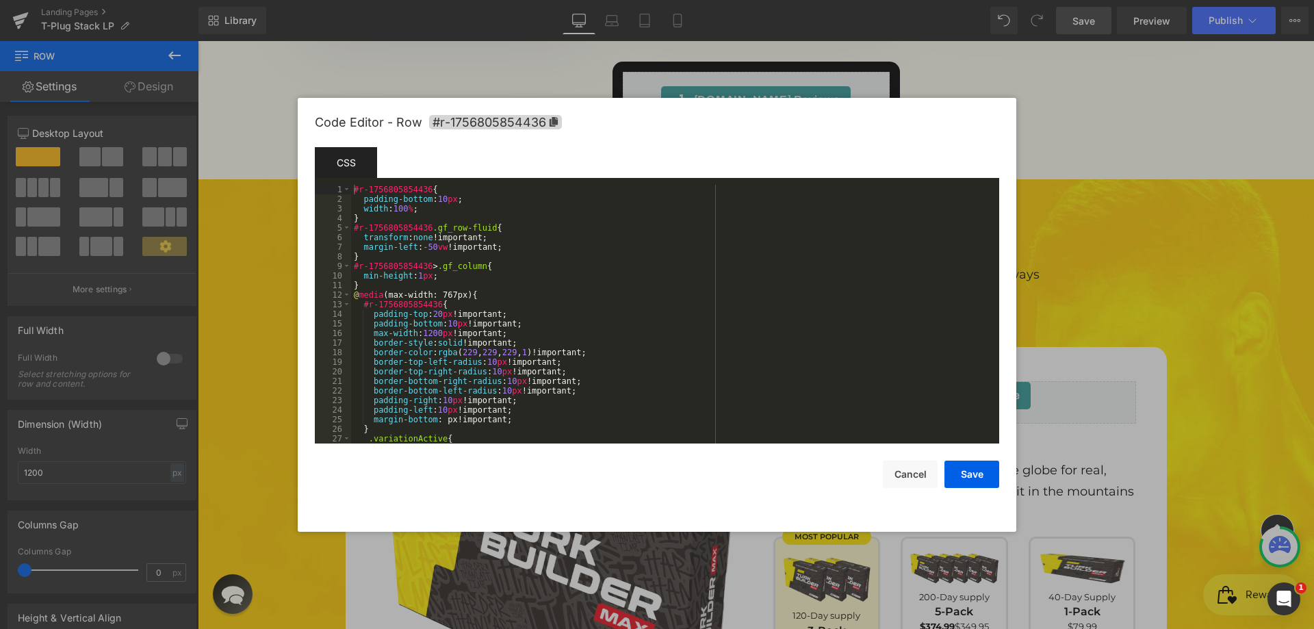
click at [846, 0] on div "Row You are previewing how the will restyle your page. You can not edit Element…" at bounding box center [657, 0] width 1314 height 0
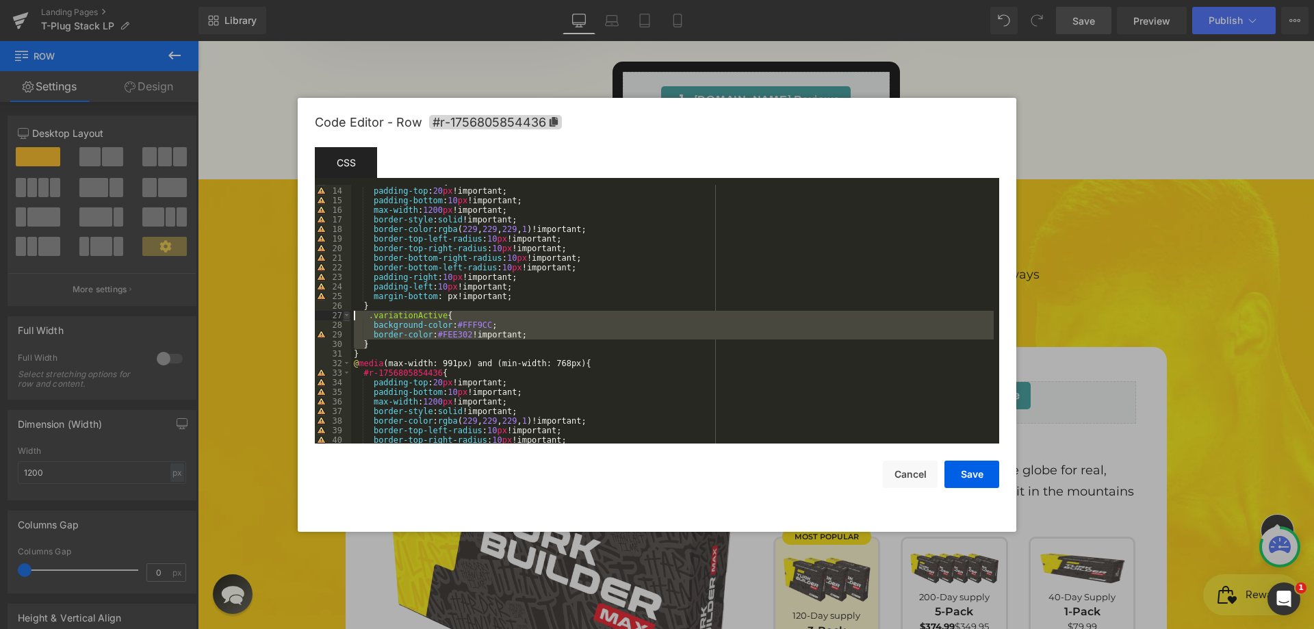
drag, startPoint x: 386, startPoint y: 345, endPoint x: 344, endPoint y: 317, distance: 49.9
click at [344, 317] on pre "13 14 15 16 17 18 19 20 21 22 23 24 25 26 27 28 29 30 31 32 33 34 35 36 37 38 3…" at bounding box center [657, 314] width 684 height 259
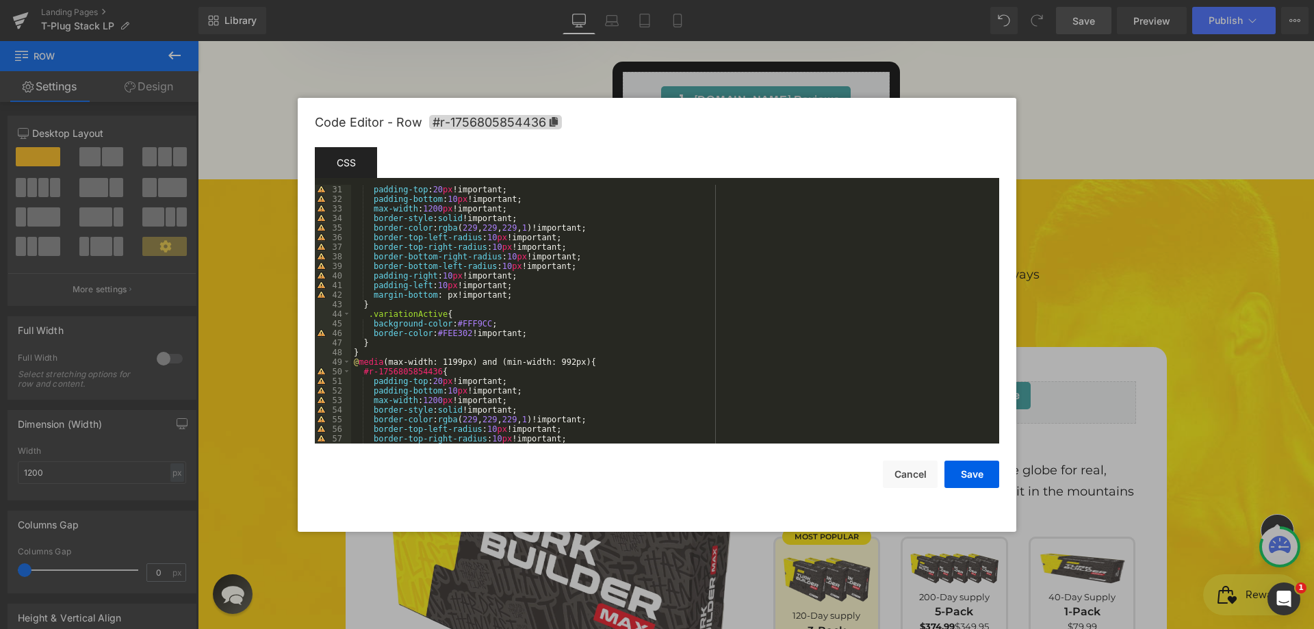
scroll to position [328, 0]
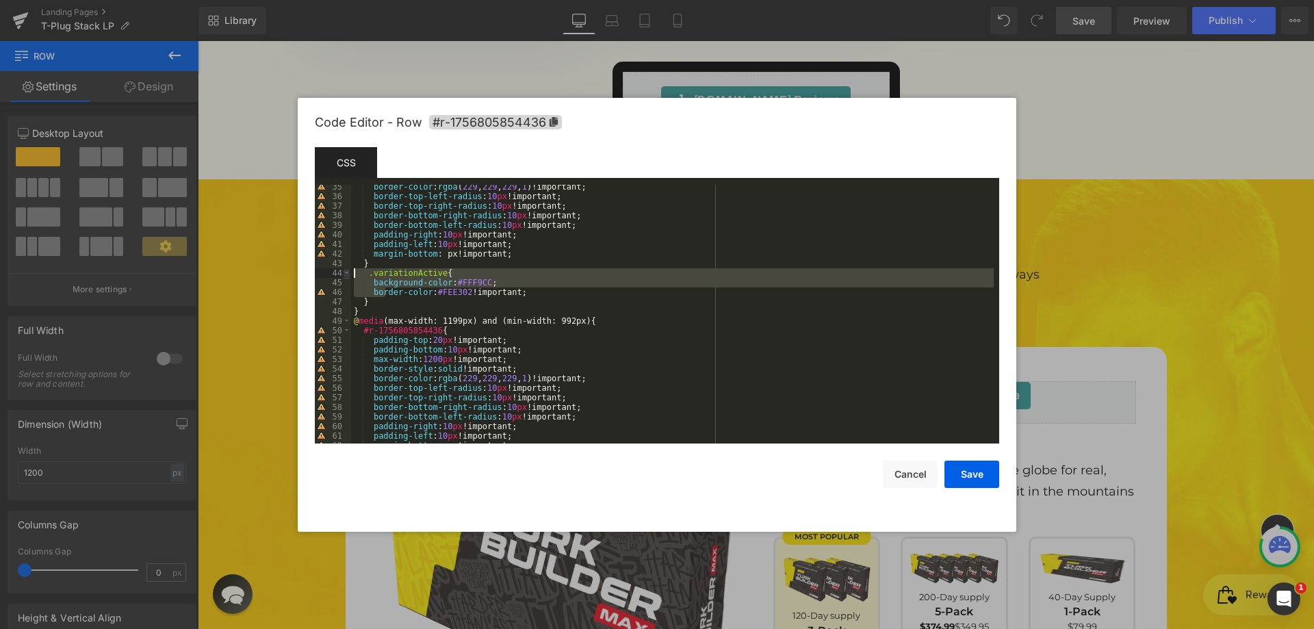
drag, startPoint x: 384, startPoint y: 296, endPoint x: 345, endPoint y: 277, distance: 43.4
click at [345, 277] on pre "35 36 37 38 39 40 41 42 43 44 45 46 47 48 49 50 51 52 53 54 55 56 57 58 59 60 6…" at bounding box center [657, 314] width 684 height 259
drag, startPoint x: 376, startPoint y: 303, endPoint x: 319, endPoint y: 272, distance: 64.9
click at [319, 272] on pre "35 36 37 38 39 40 41 42 43 44 45 46 47 48 49 50 51 52 53 54 55 56 57 58 59 60 6…" at bounding box center [657, 314] width 684 height 259
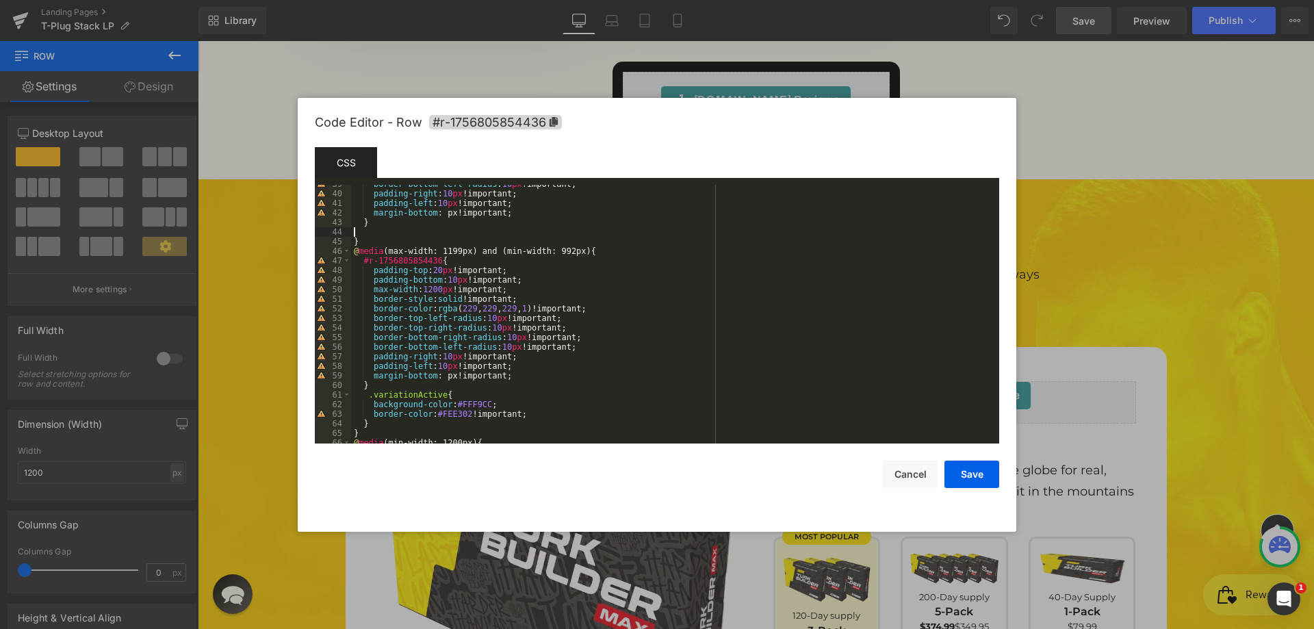
scroll to position [534, 0]
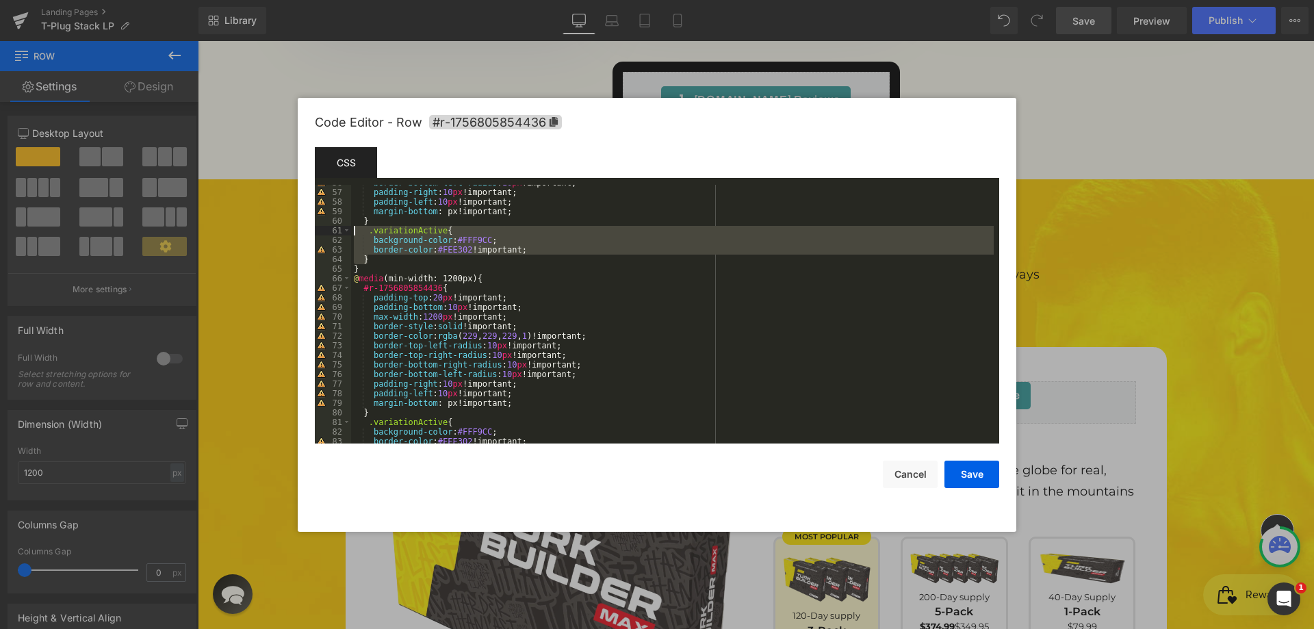
drag, startPoint x: 375, startPoint y: 259, endPoint x: 285, endPoint y: 231, distance: 94.6
click at [285, 231] on body "Row You are previewing how the will restyle your page. You can not edit Element…" at bounding box center [657, 314] width 1314 height 629
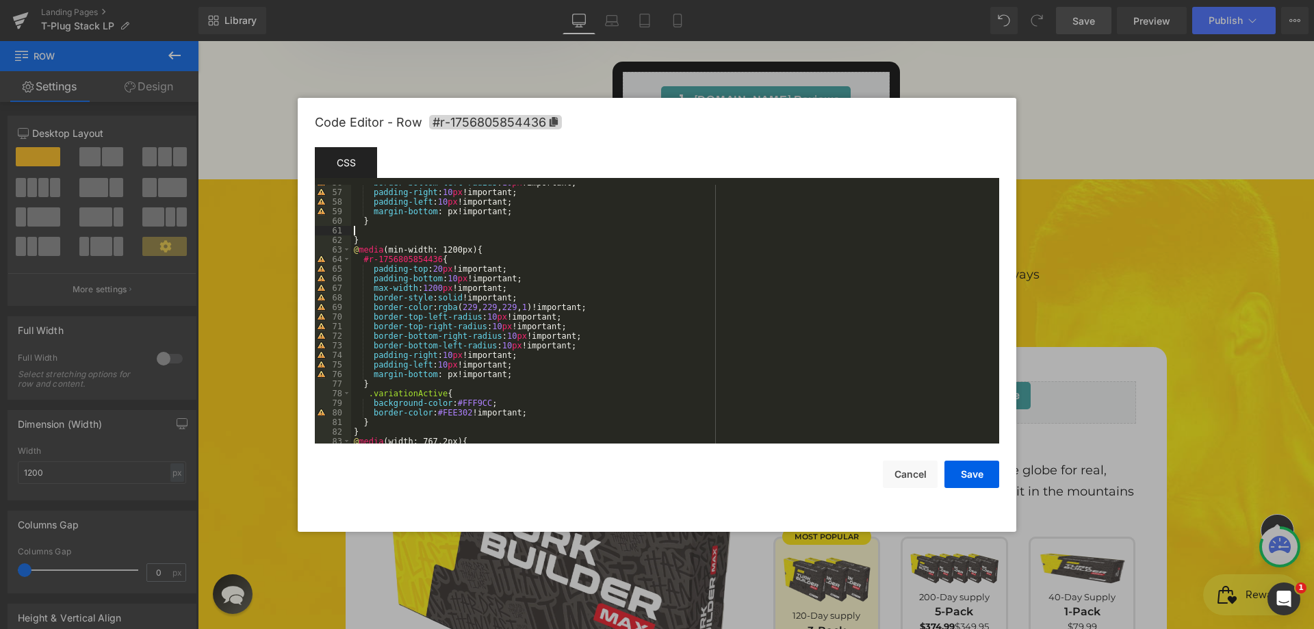
scroll to position [657, 0]
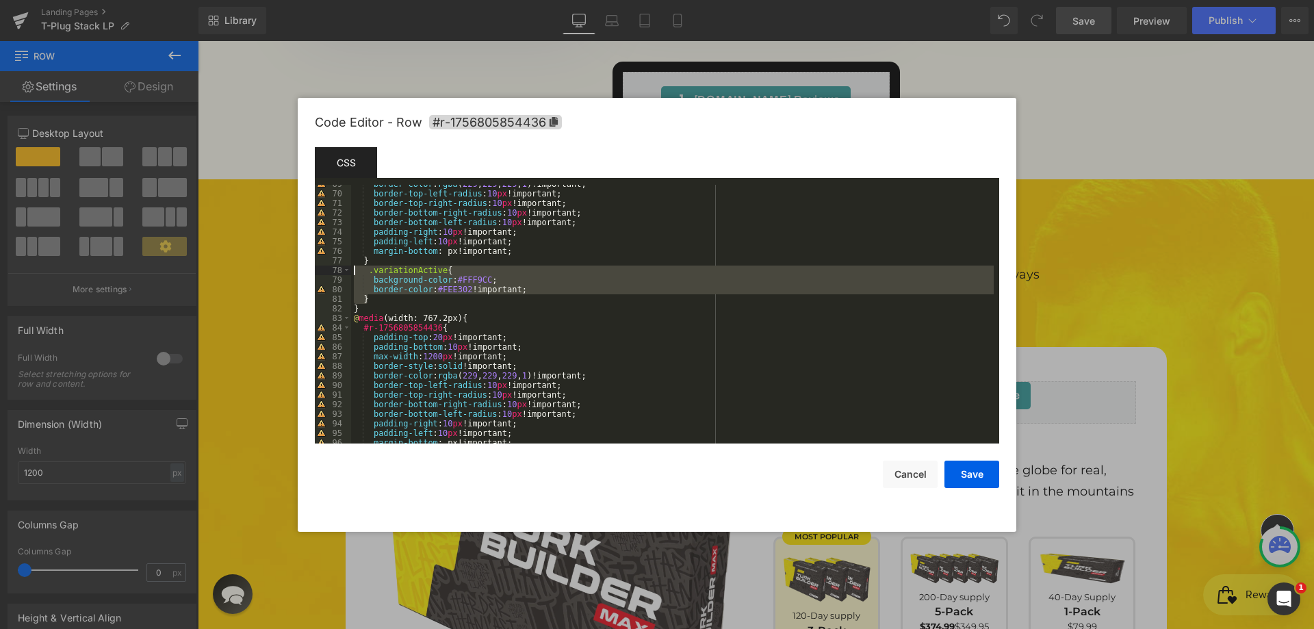
drag, startPoint x: 358, startPoint y: 290, endPoint x: 317, endPoint y: 265, distance: 48.5
click at [317, 265] on pre "69 70 71 72 73 74 75 76 77 78 79 80 81 82 83 84 85 86 87 88 89 90 91 92 93 94 9…" at bounding box center [657, 314] width 684 height 259
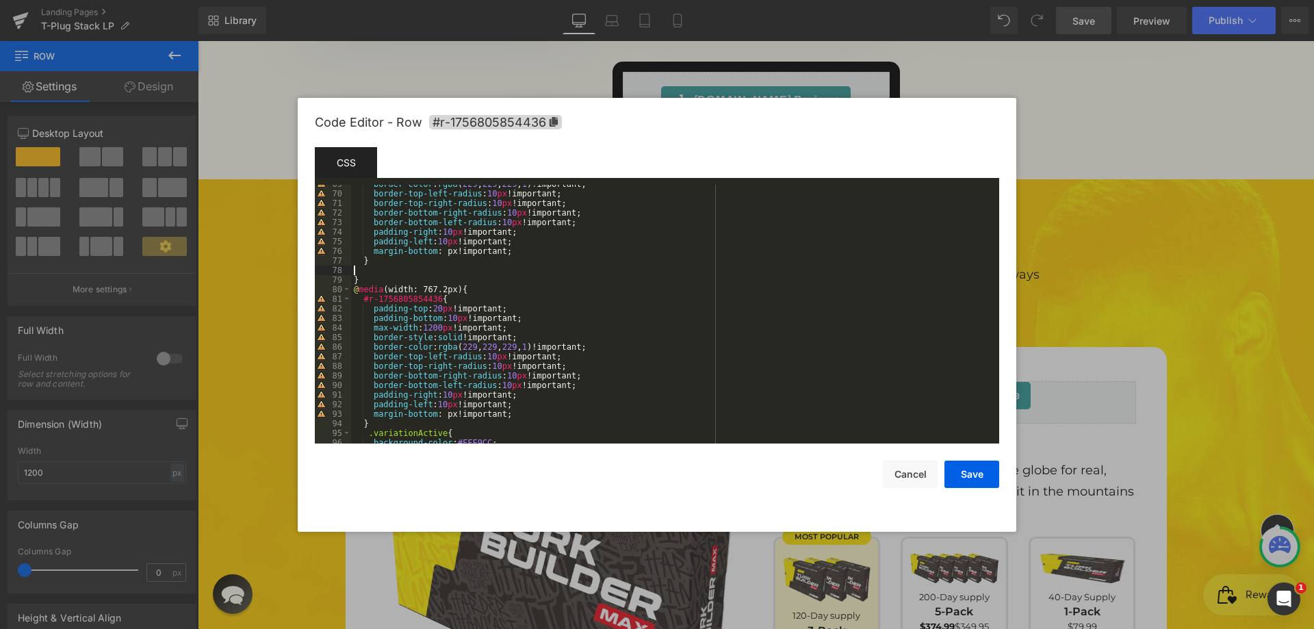
scroll to position [699, 0]
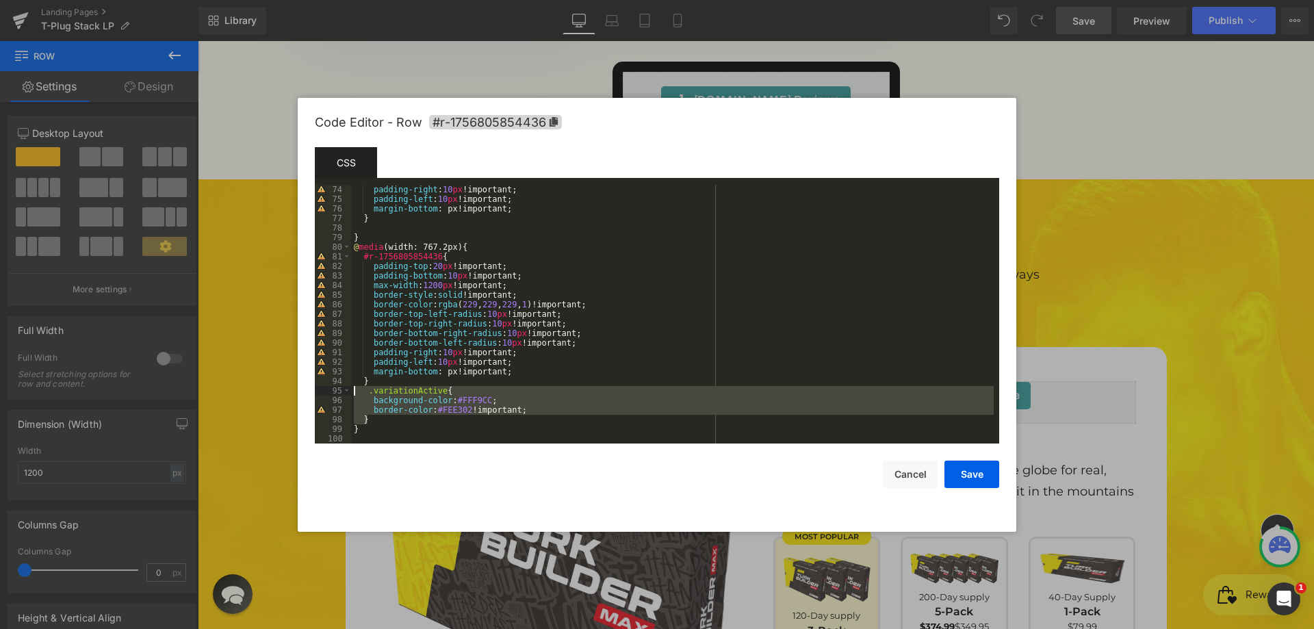
drag, startPoint x: 375, startPoint y: 417, endPoint x: 331, endPoint y: 391, distance: 50.9
click at [331, 391] on pre "74 75 76 77 78 79 80 81 82 83 84 85 86 87 88 89 90 91 92 93 94 95 96 97 98 99 1…" at bounding box center [657, 314] width 684 height 259
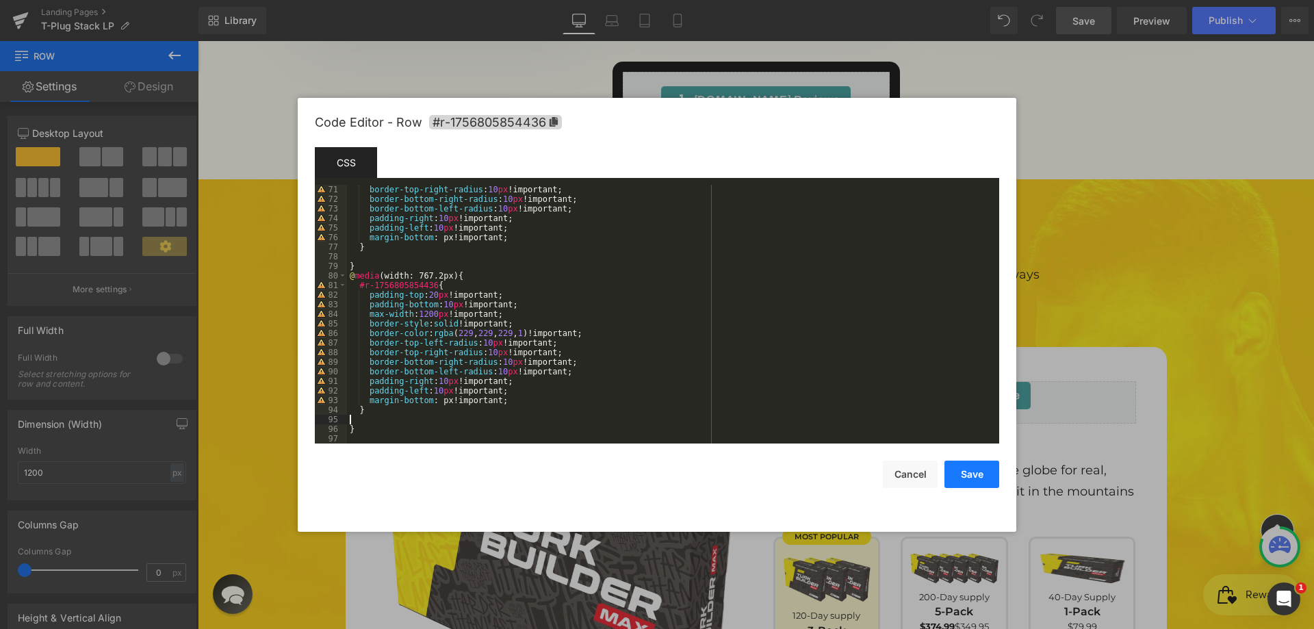
click at [973, 476] on button "Save" at bounding box center [971, 473] width 55 height 27
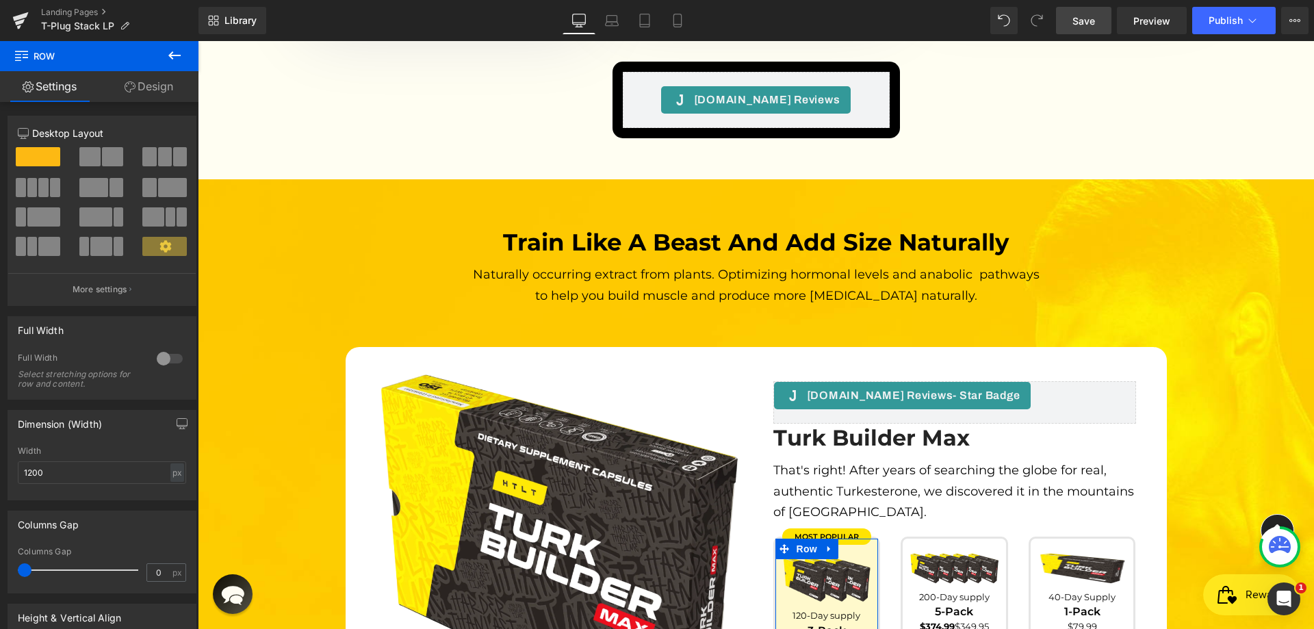
click at [132, 73] on link "Design" at bounding box center [148, 86] width 99 height 31
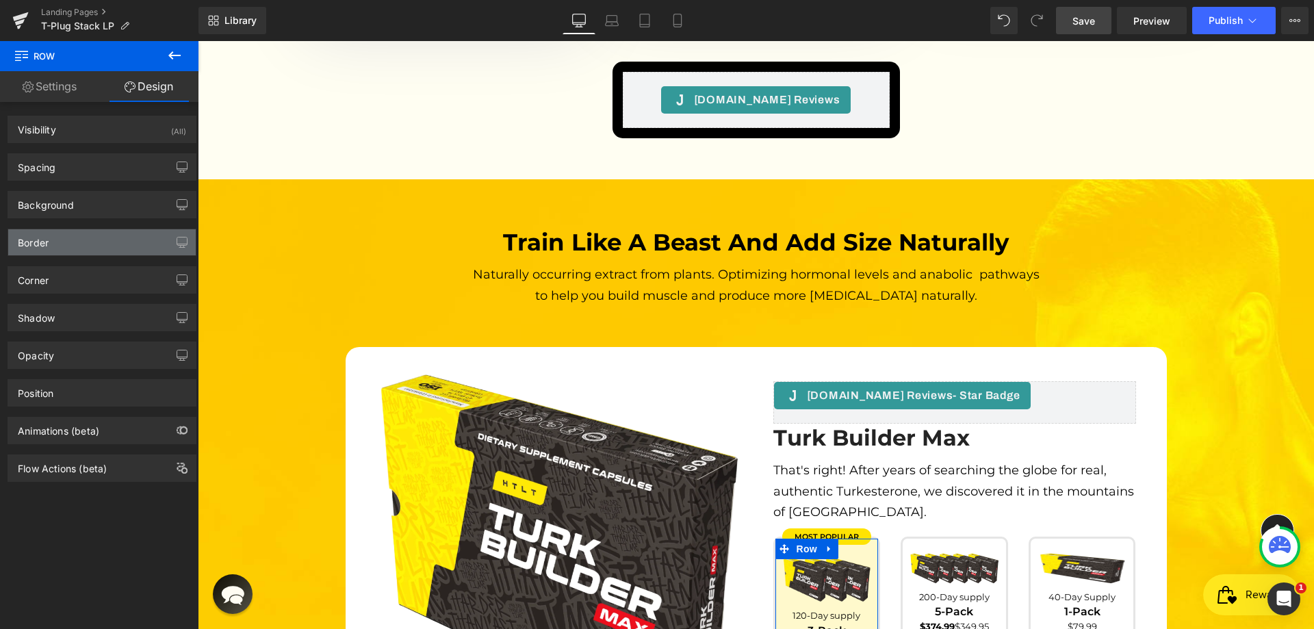
click at [63, 247] on div "Border" at bounding box center [101, 242] width 187 height 26
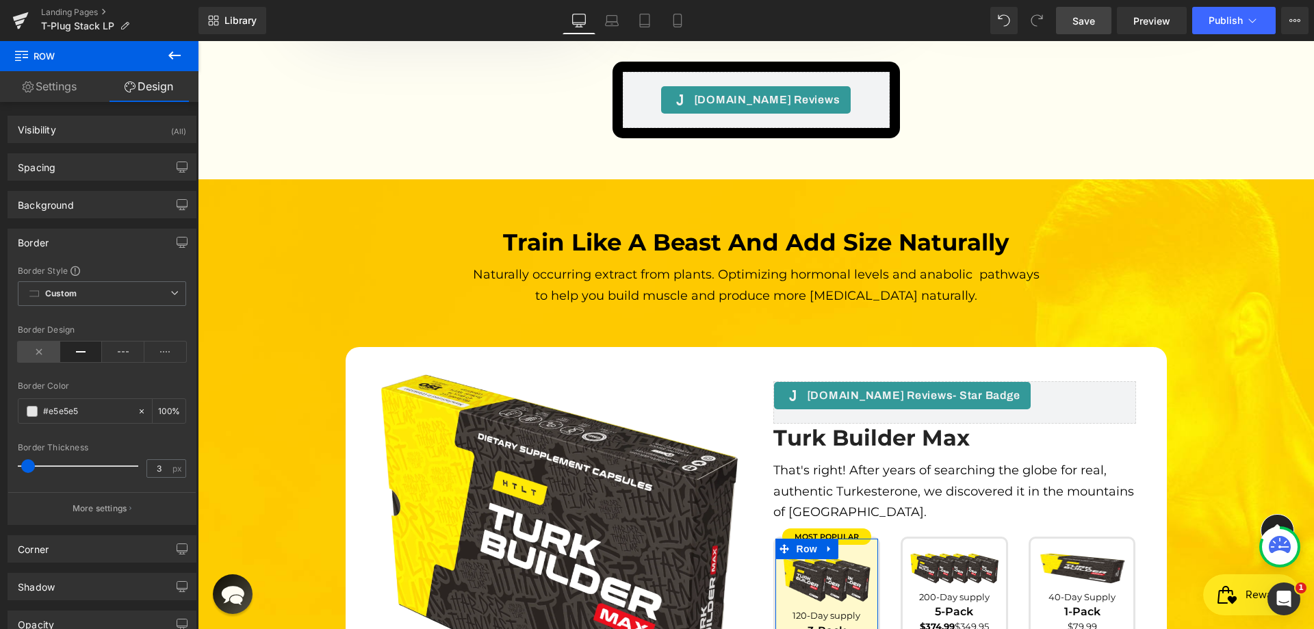
click at [40, 360] on icon at bounding box center [39, 351] width 42 height 21
click at [140, 411] on icon at bounding box center [142, 410] width 4 height 4
type input "none"
type input "0"
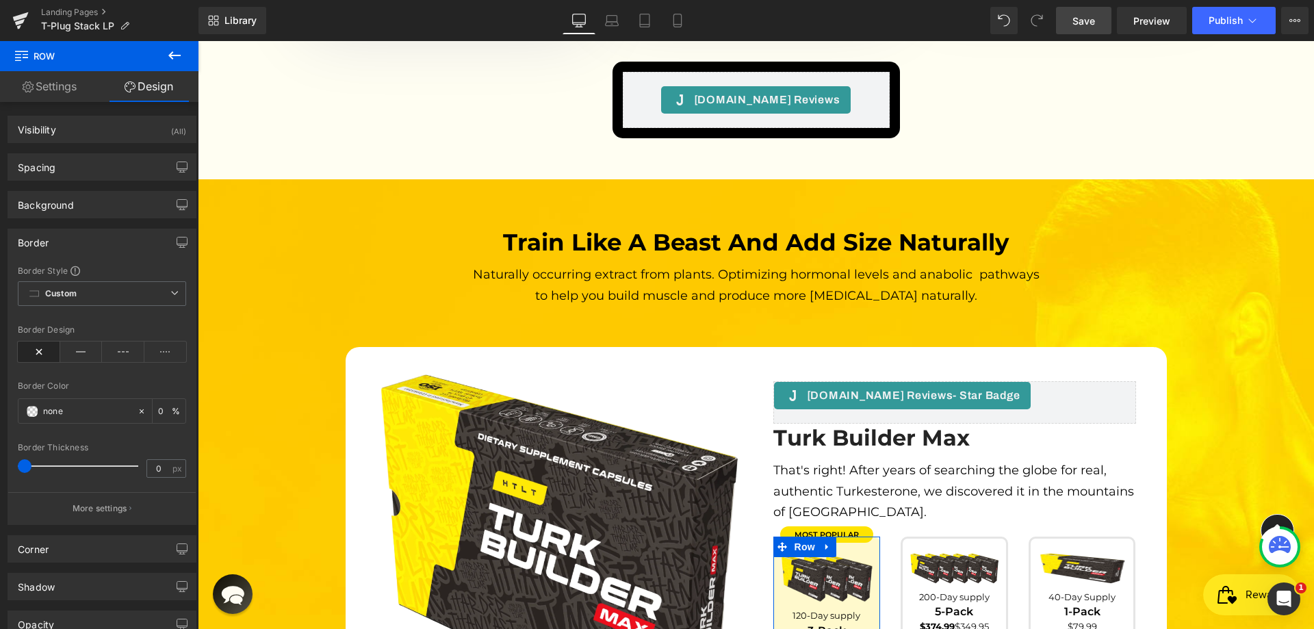
drag, startPoint x: 25, startPoint y: 466, endPoint x: 0, endPoint y: 458, distance: 26.6
click at [0, 458] on div "Border Border Style Custom Custom Setup Global Style Custom Setup Global Style …" at bounding box center [102, 371] width 205 height 306
click at [122, 293] on span "Custom Setup Global Style" at bounding box center [102, 293] width 168 height 25
click at [170, 295] on icon at bounding box center [174, 293] width 8 height 8
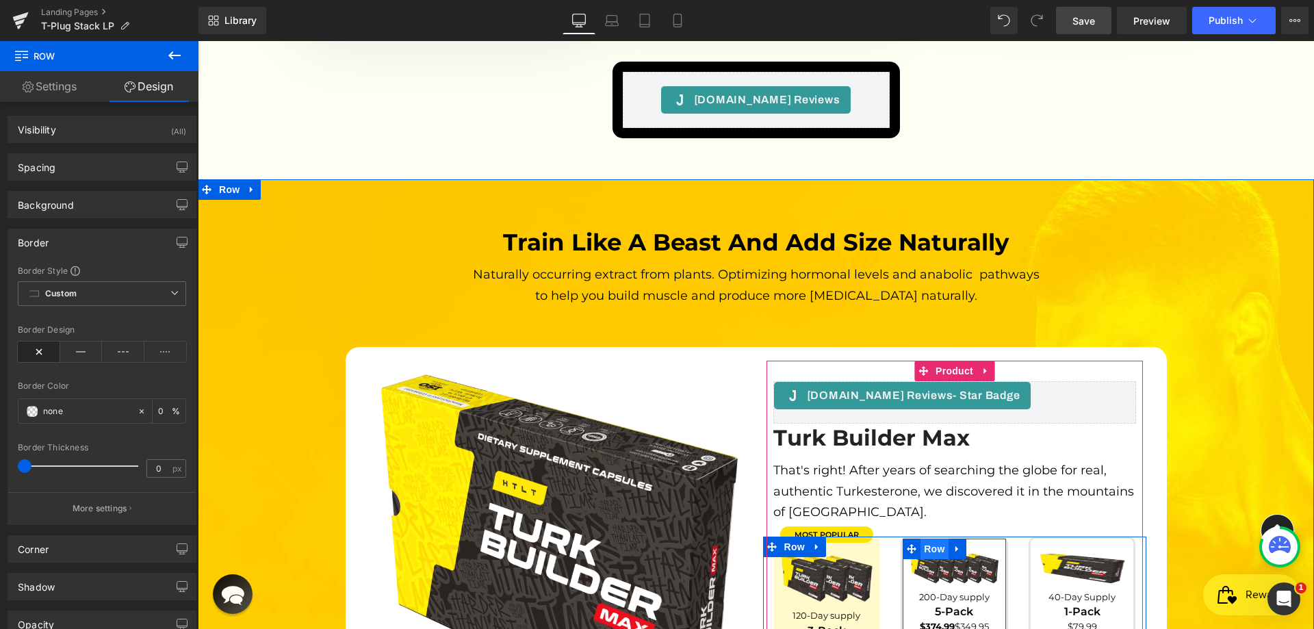
click at [934, 538] on span "Row" at bounding box center [933, 548] width 27 height 21
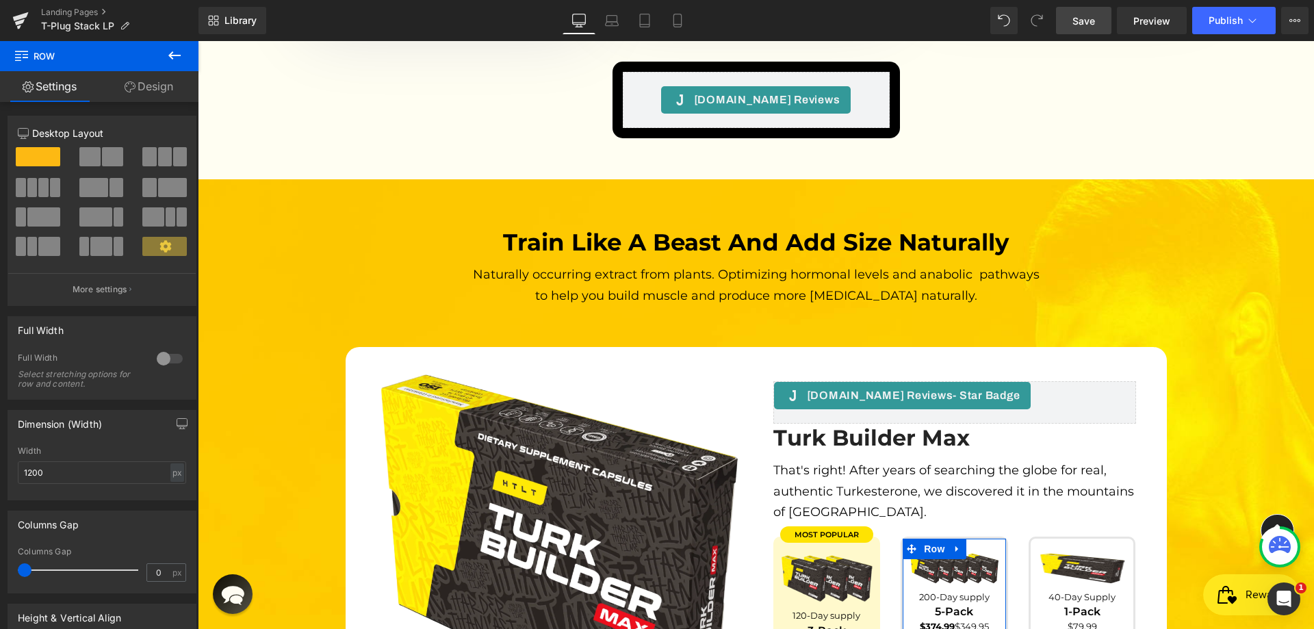
click at [114, 85] on link "Design" at bounding box center [148, 86] width 99 height 31
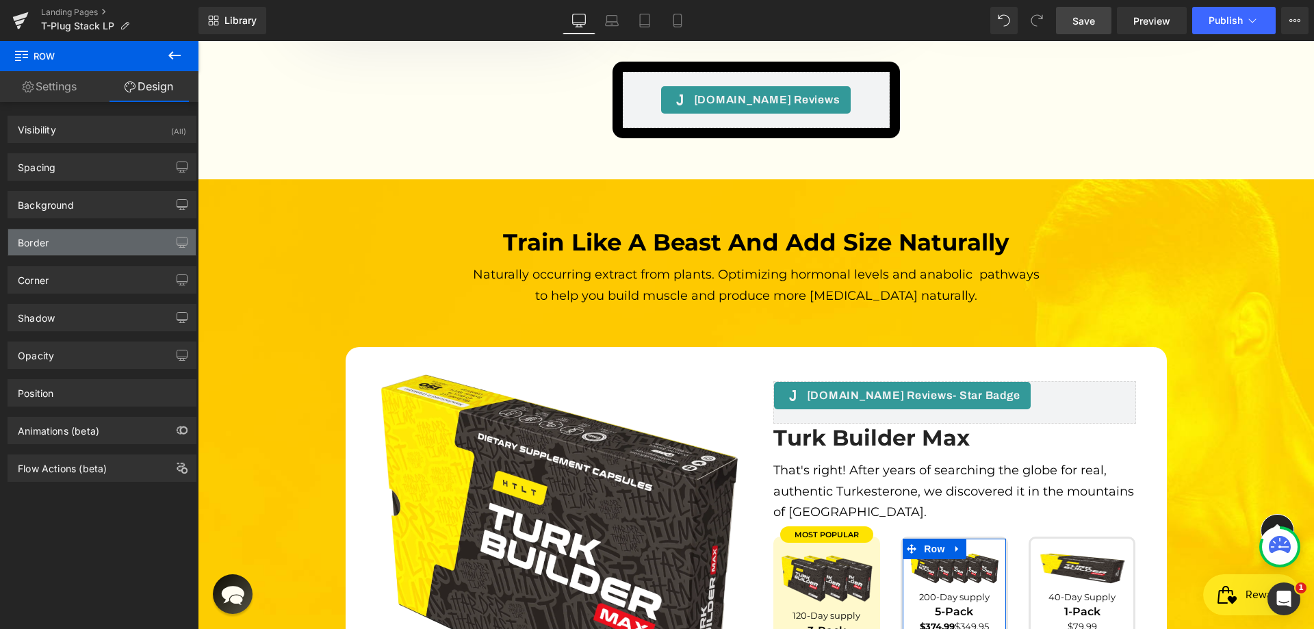
click at [68, 244] on div "Border" at bounding box center [101, 242] width 187 height 26
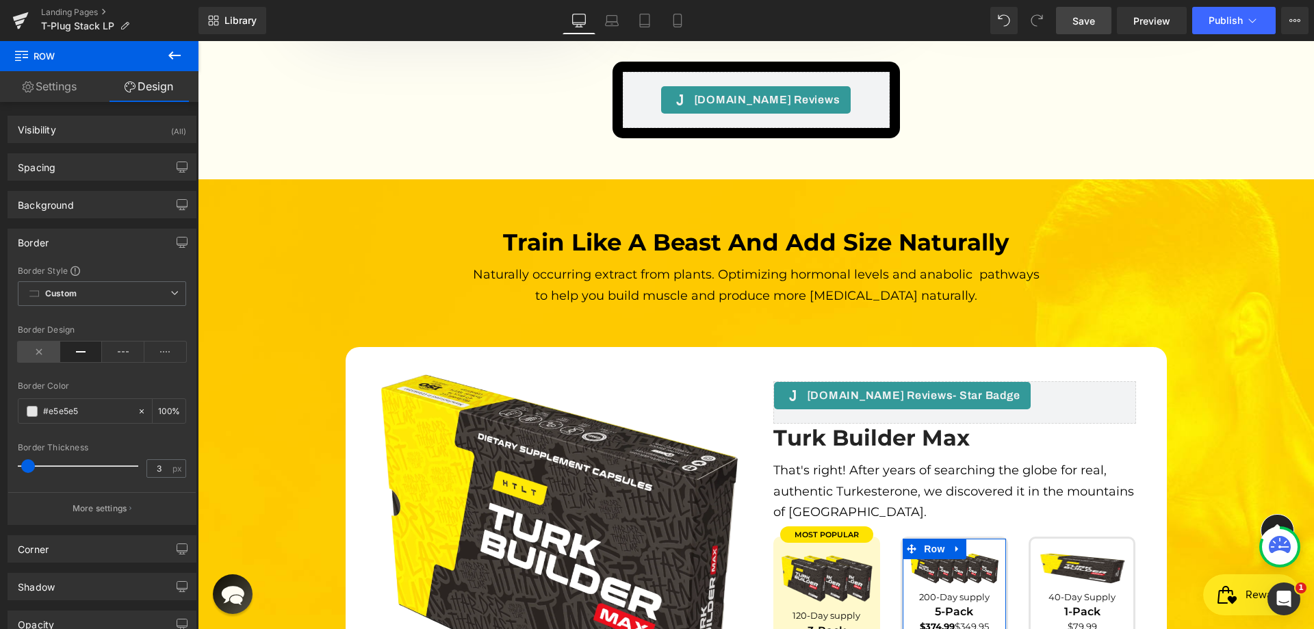
click at [42, 353] on icon at bounding box center [39, 351] width 42 height 21
click at [139, 413] on div at bounding box center [145, 411] width 16 height 24
type input "none"
type input "0"
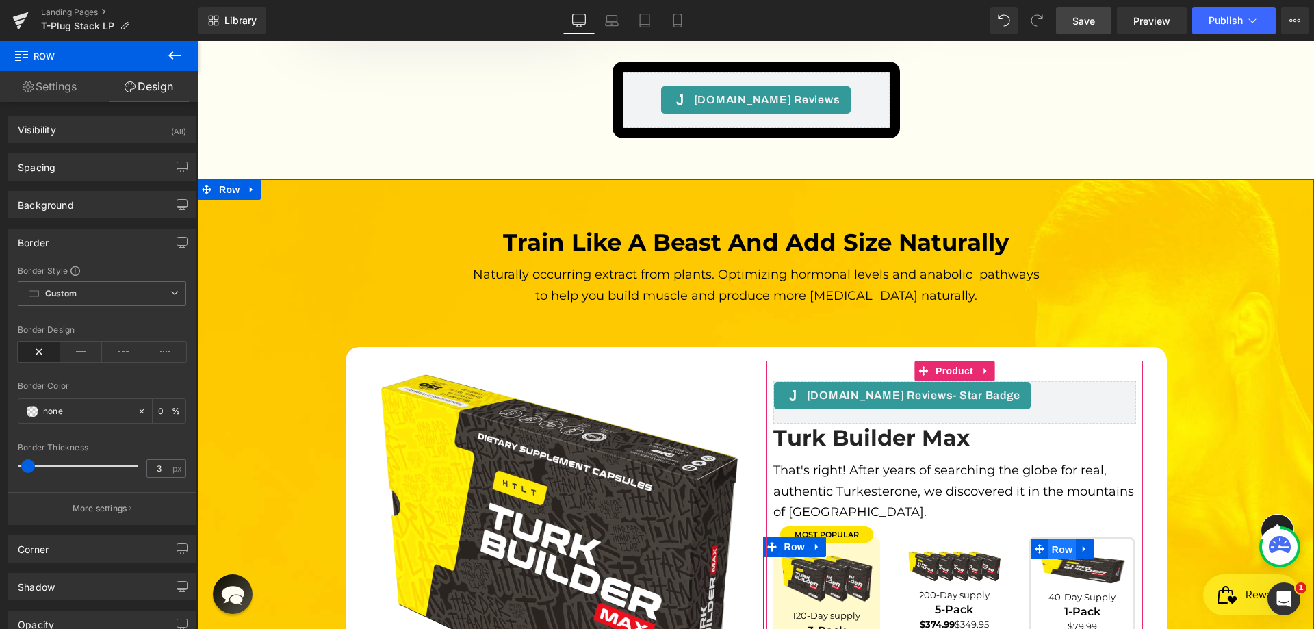
click at [1062, 539] on span "Row" at bounding box center [1061, 549] width 27 height 21
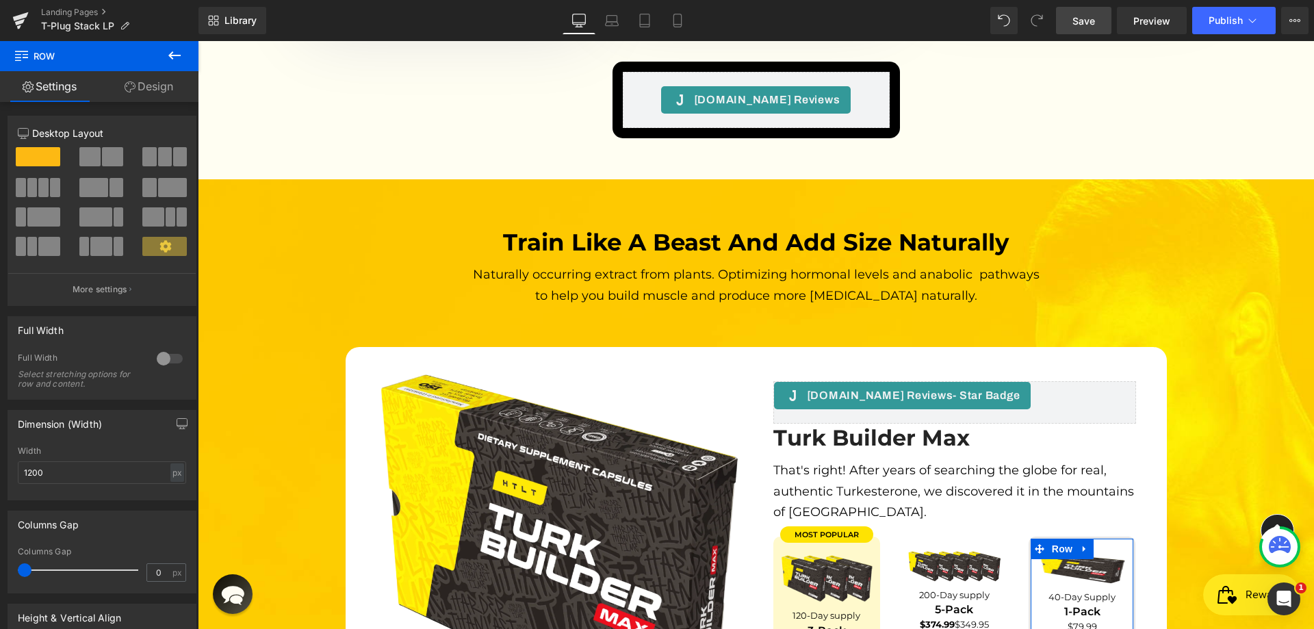
click at [151, 101] on link "Design" at bounding box center [148, 86] width 99 height 31
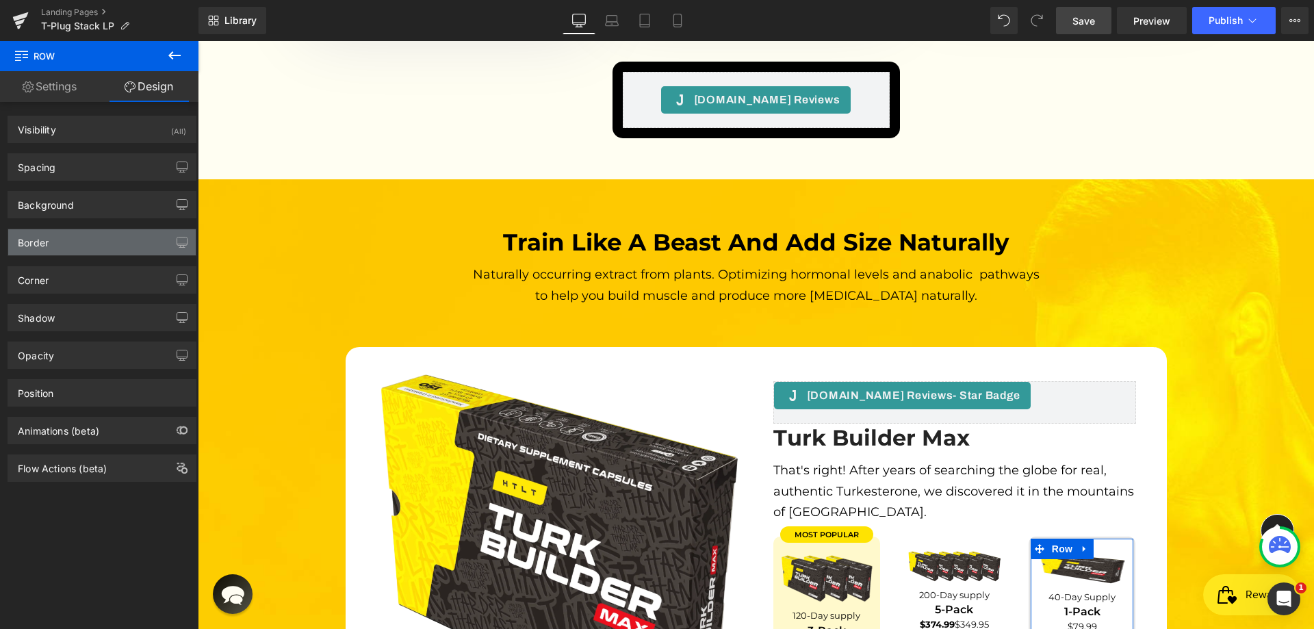
click at [64, 244] on div "Border" at bounding box center [101, 242] width 187 height 26
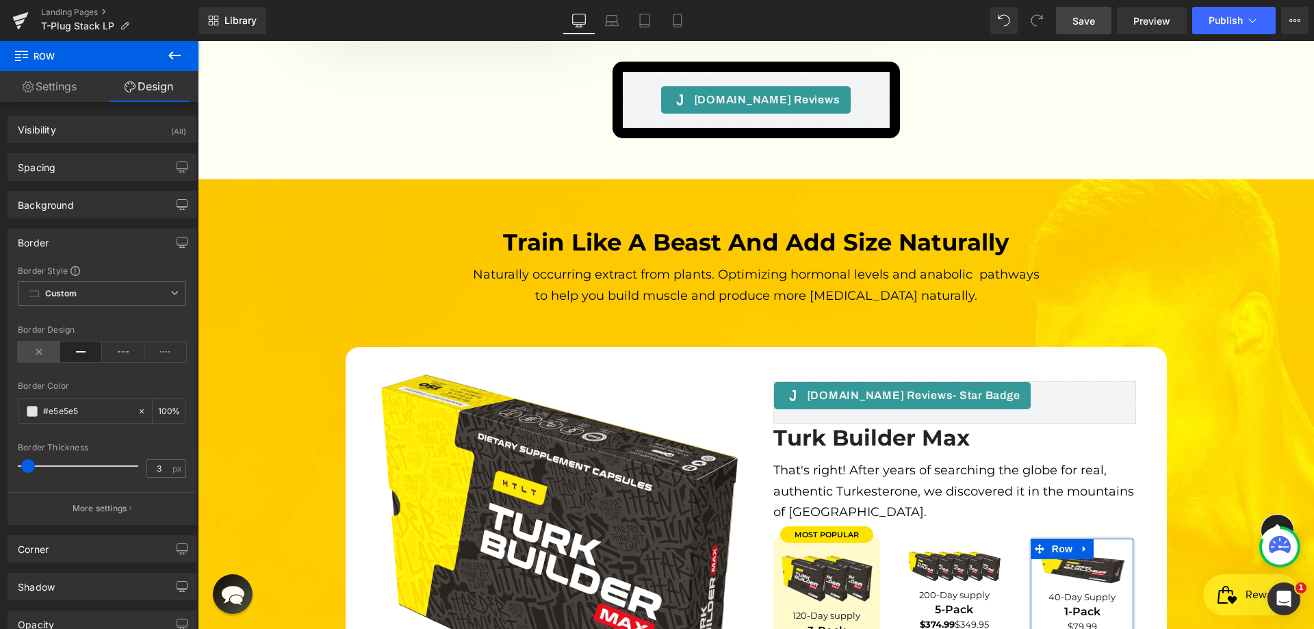
click at [27, 353] on icon at bounding box center [39, 351] width 42 height 21
click at [139, 410] on icon at bounding box center [142, 411] width 10 height 10
type input "none"
type input "0"
click at [138, 415] on icon at bounding box center [142, 411] width 10 height 10
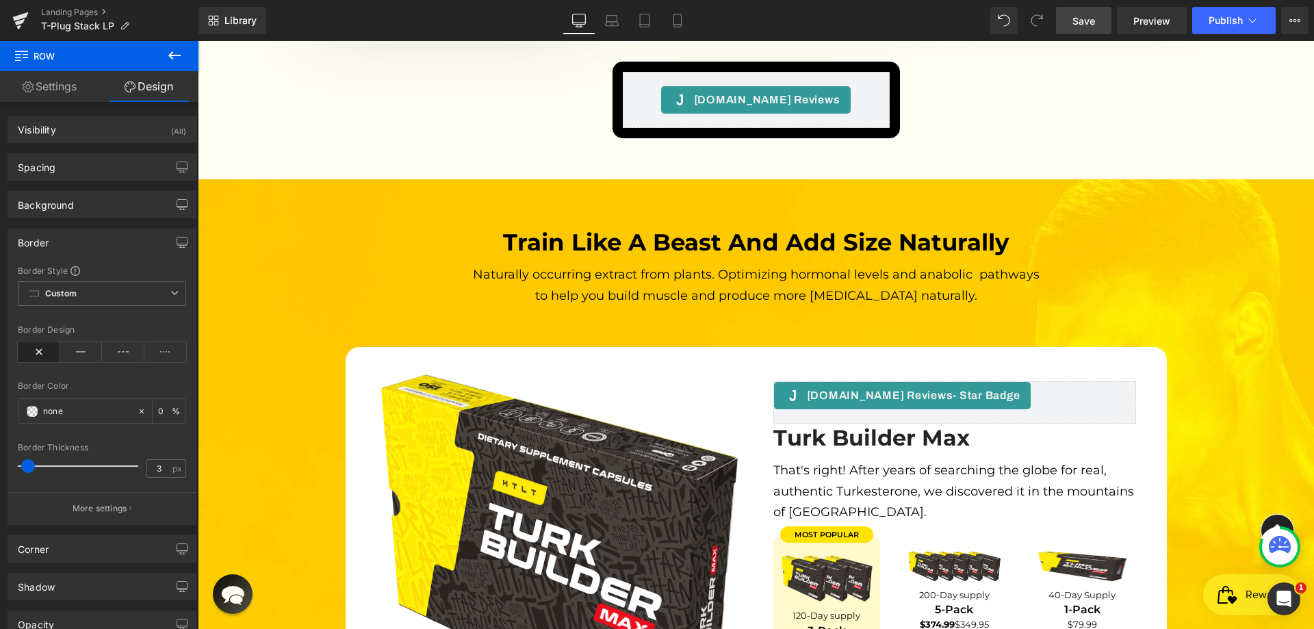
click at [1058, 37] on div "Library Desktop Desktop Laptop Tablet Mobile Save Preview Publish Scheduled Vie…" at bounding box center [755, 20] width 1115 height 41
click at [1063, 23] on link "Save" at bounding box center [1083, 20] width 55 height 27
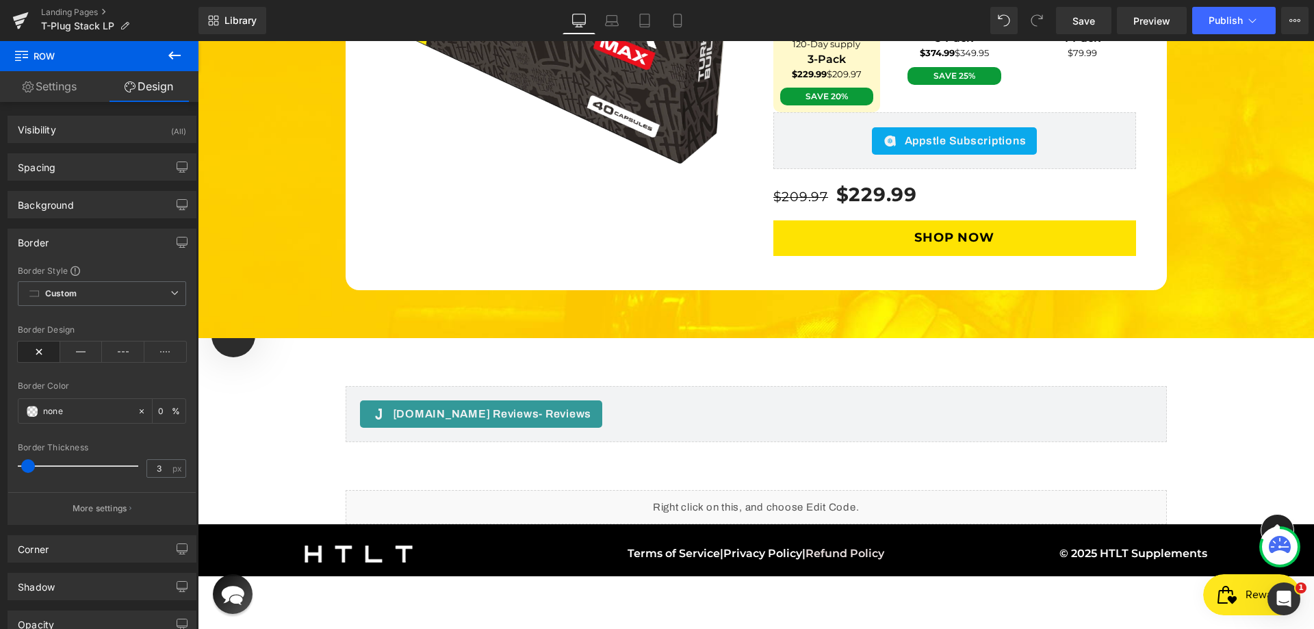
scroll to position [4463, 0]
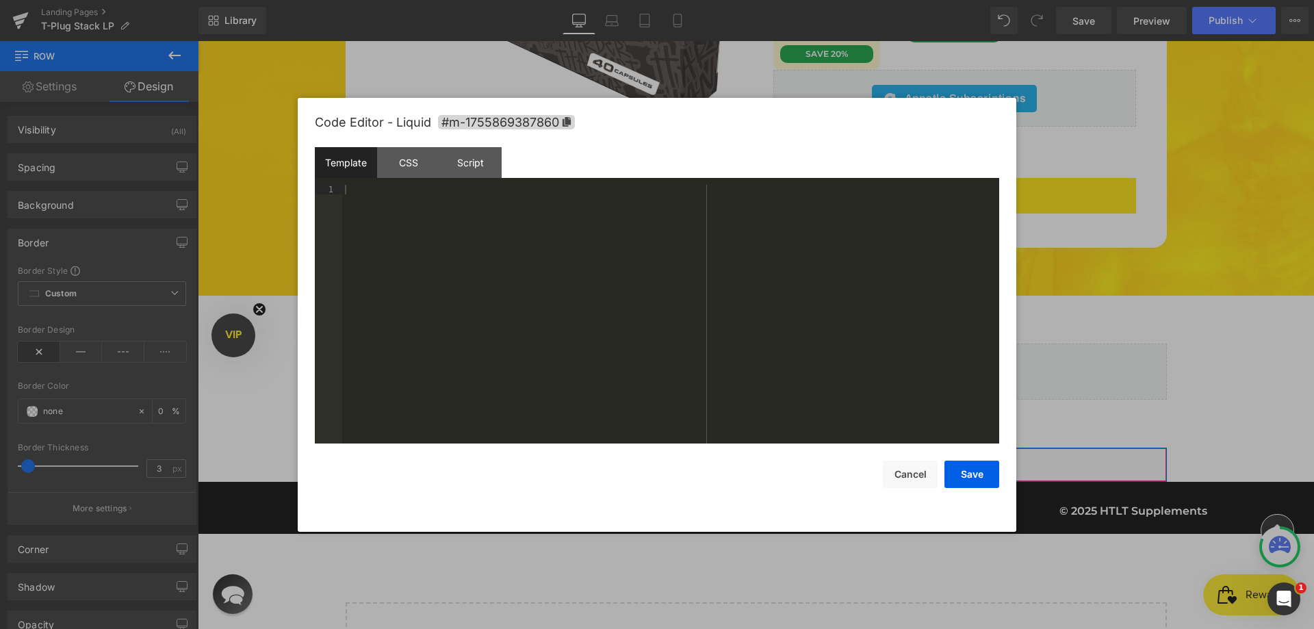
click at [774, 447] on div "Liquid" at bounding box center [755, 464] width 821 height 34
click at [402, 164] on div "CSS" at bounding box center [408, 162] width 62 height 31
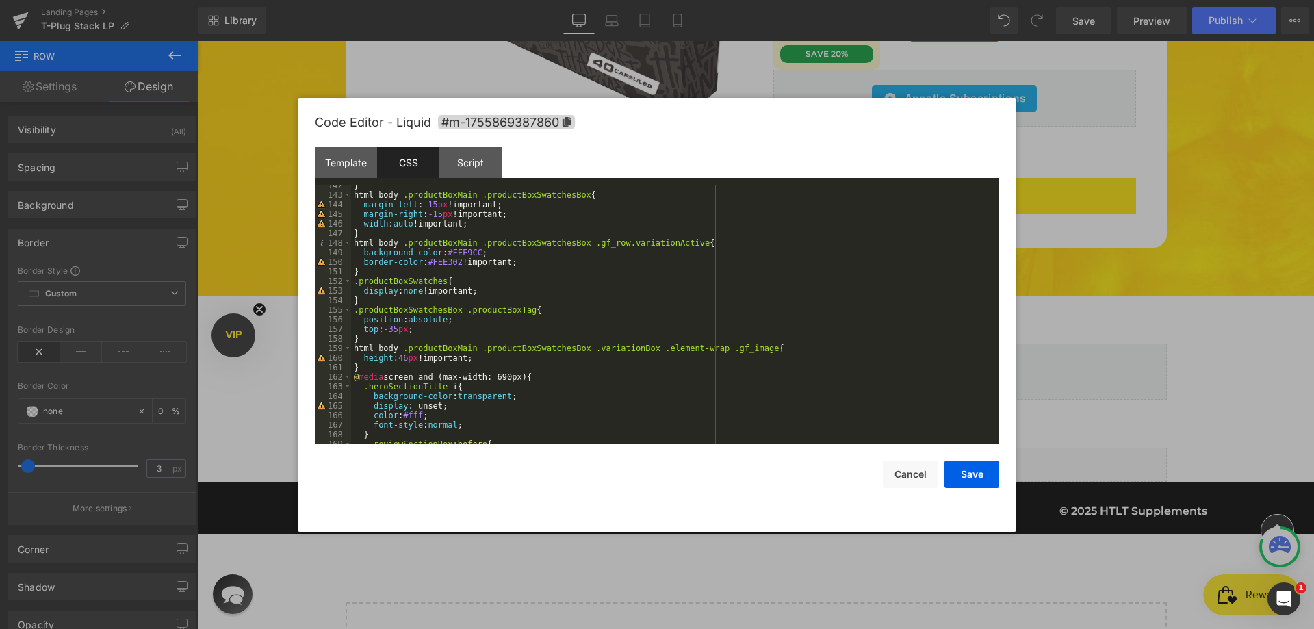
scroll to position [1355, 0]
click at [472, 235] on div "} html body .productBoxMain .productBoxSwatchesBox { margin-left : -15 px !impo…" at bounding box center [672, 320] width 642 height 278
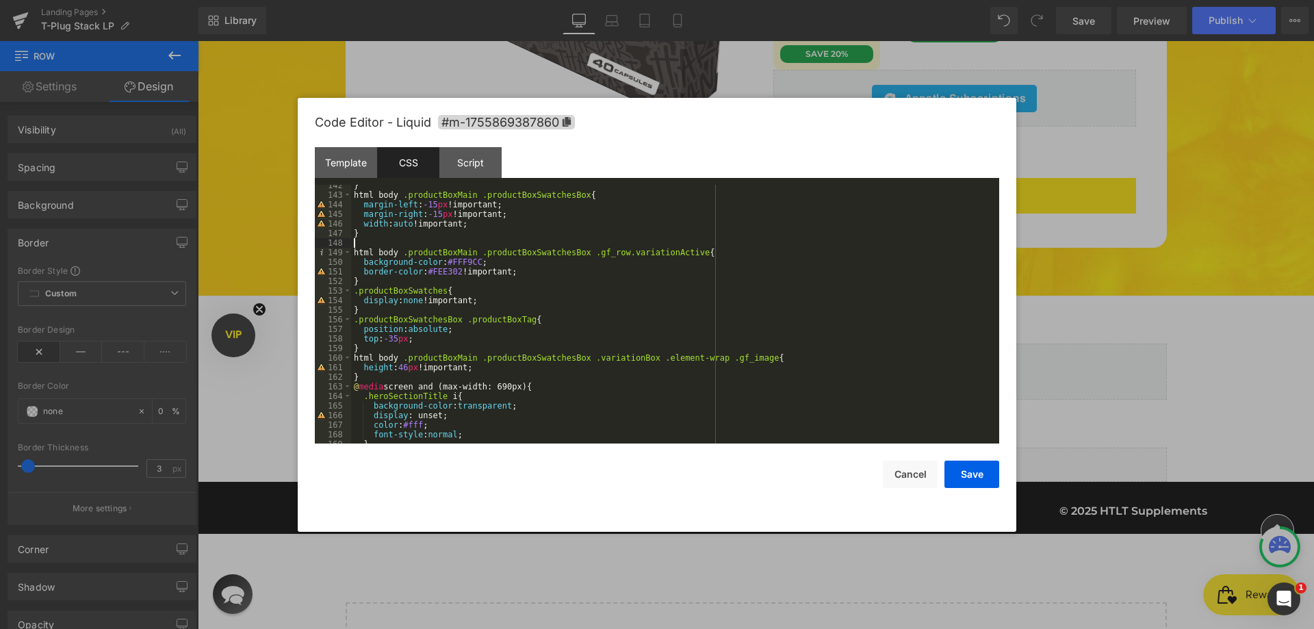
paste textarea
